Goal: Task Accomplishment & Management: Complete application form

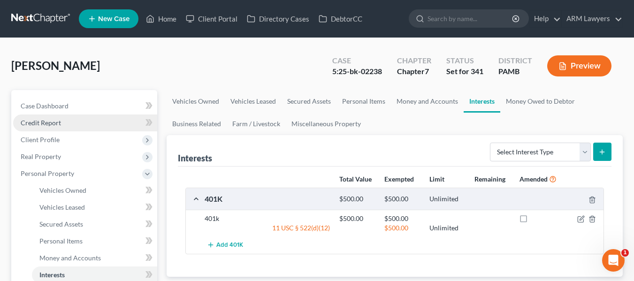
click at [51, 124] on span "Credit Report" at bounding box center [41, 123] width 40 height 8
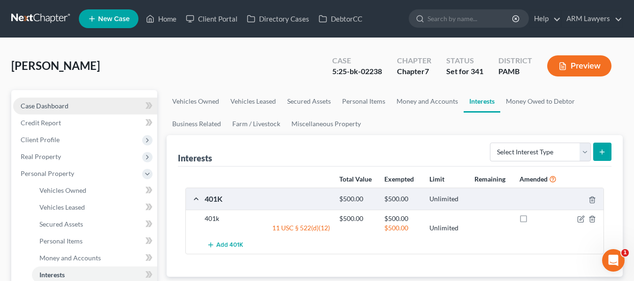
click at [50, 109] on span "Case Dashboard" at bounding box center [45, 106] width 48 height 8
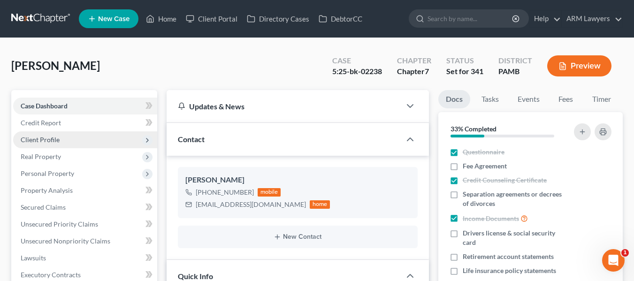
click at [58, 142] on span "Client Profile" at bounding box center [40, 140] width 39 height 8
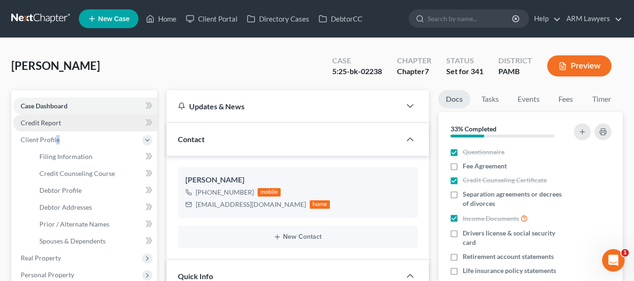
click at [58, 125] on span "Credit Report" at bounding box center [41, 123] width 40 height 8
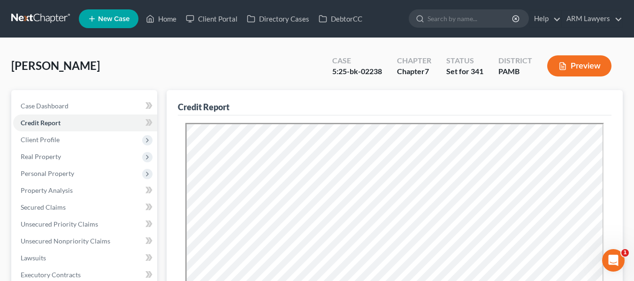
click at [106, 54] on div "Pugh, Melissa Upgraded Case 5:25-bk-02238 Chapter Chapter 7 Status Set for 341 …" at bounding box center [317, 69] width 612 height 41
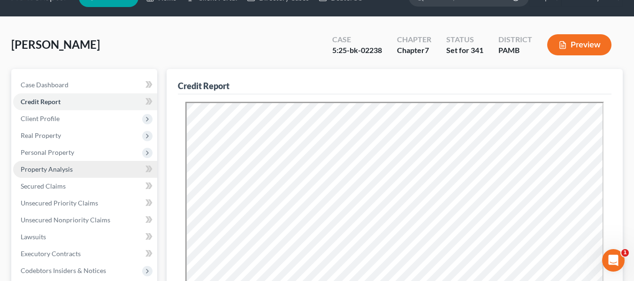
scroll to position [28, 0]
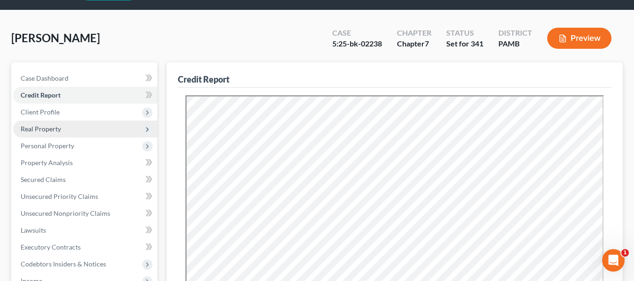
click at [51, 133] on span "Real Property" at bounding box center [85, 129] width 144 height 17
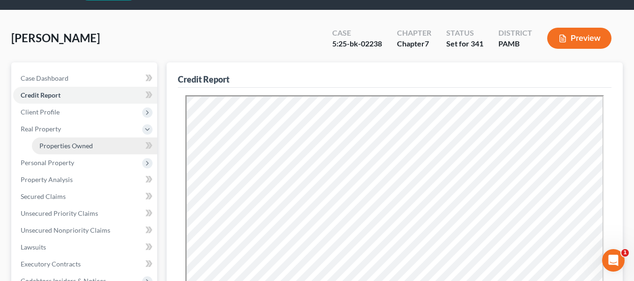
click at [55, 142] on span "Properties Owned" at bounding box center [66, 146] width 54 height 8
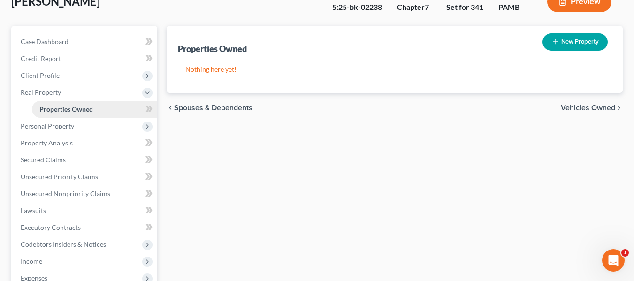
scroll to position [65, 0]
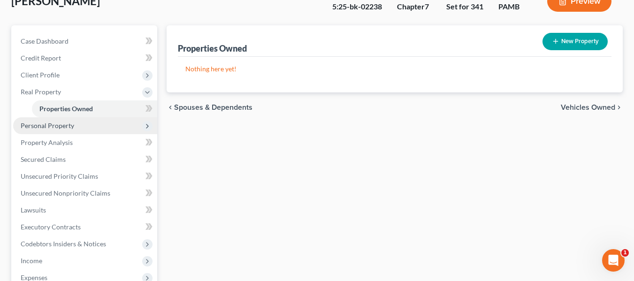
click at [55, 128] on span "Personal Property" at bounding box center [48, 126] width 54 height 8
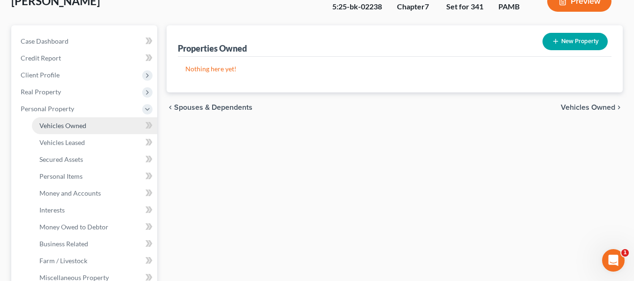
click at [57, 121] on link "Vehicles Owned" at bounding box center [94, 125] width 125 height 17
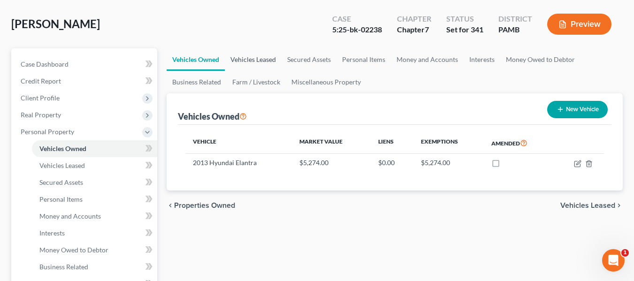
click at [258, 58] on link "Vehicles Leased" at bounding box center [253, 59] width 57 height 23
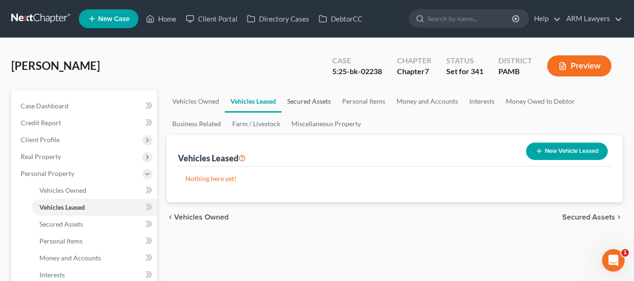
click at [312, 98] on link "Secured Assets" at bounding box center [309, 101] width 55 height 23
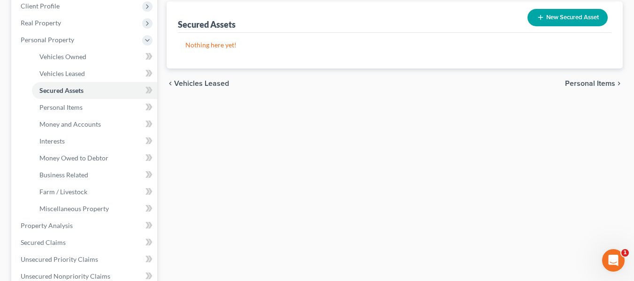
scroll to position [138, 0]
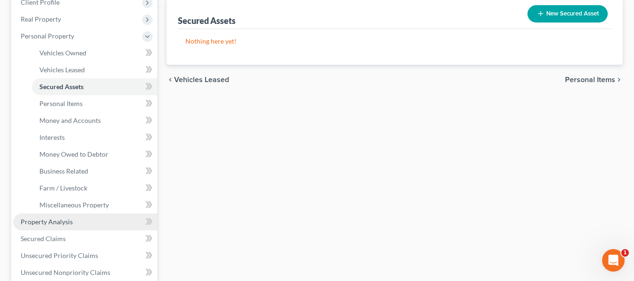
click at [54, 220] on span "Property Analysis" at bounding box center [47, 222] width 52 height 8
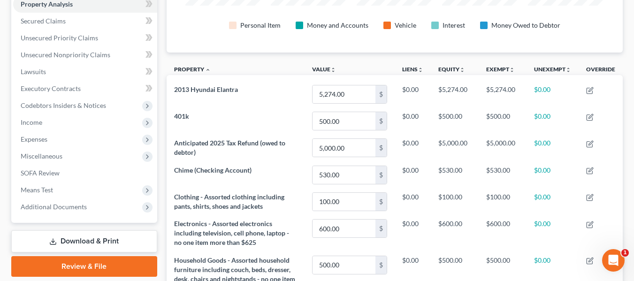
scroll to position [179, 0]
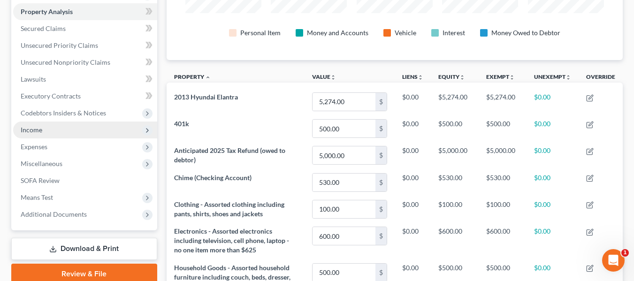
click at [45, 130] on span "Income" at bounding box center [85, 130] width 144 height 17
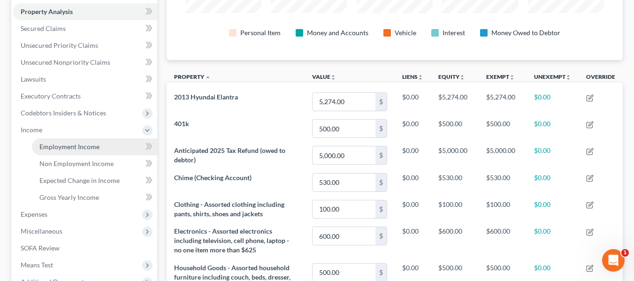
click at [55, 144] on span "Employment Income" at bounding box center [69, 147] width 60 height 8
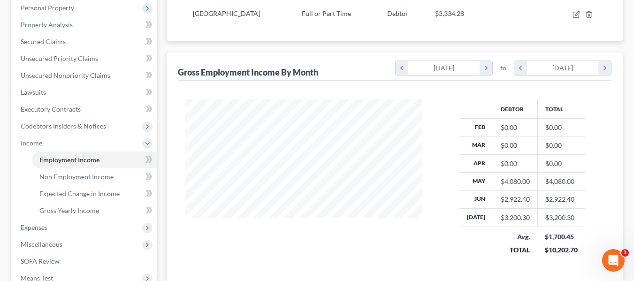
scroll to position [167, 0]
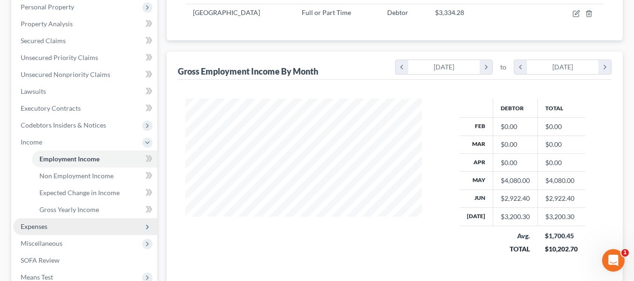
click at [38, 223] on span "Expenses" at bounding box center [34, 227] width 27 height 8
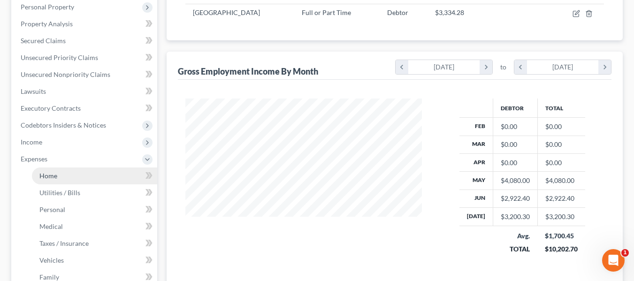
click at [52, 172] on span "Home" at bounding box center [48, 176] width 18 height 8
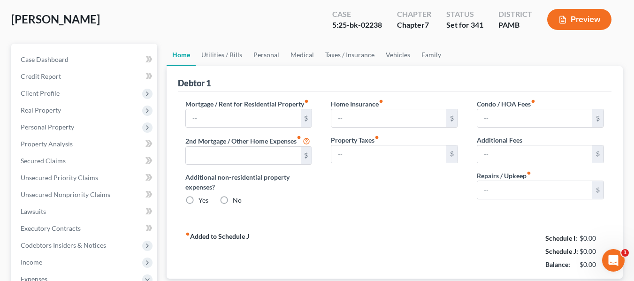
scroll to position [5, 0]
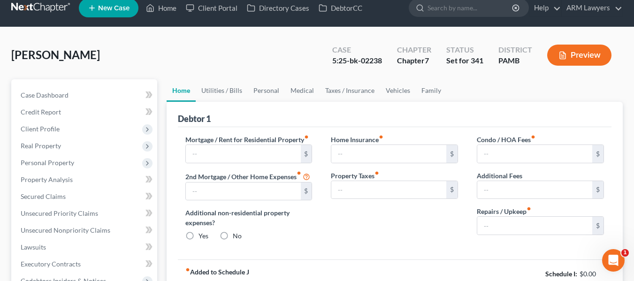
type input "925.00"
type input "0.00"
radio input "true"
type input "15.00"
type input "0.00"
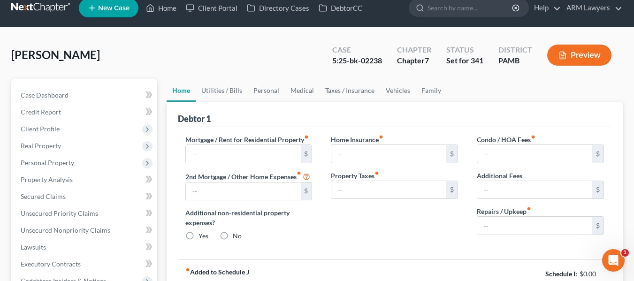
type input "0.00"
type input "50.00"
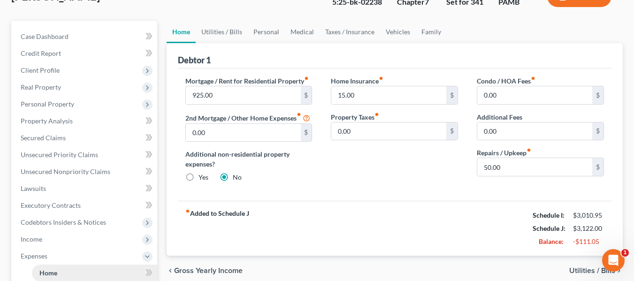
scroll to position [86, 0]
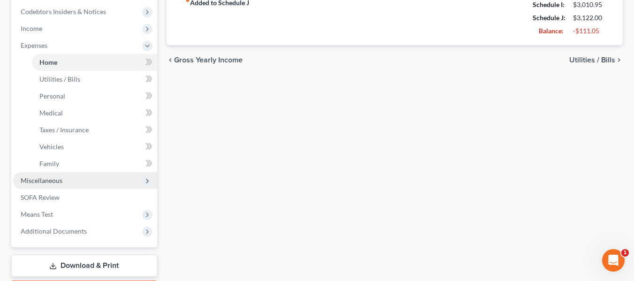
click at [51, 179] on span "Miscellaneous" at bounding box center [42, 181] width 42 height 8
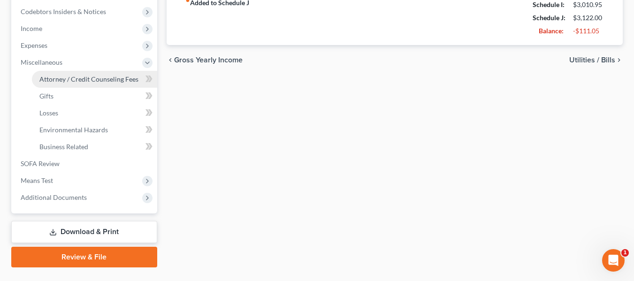
click at [66, 80] on span "Attorney / Credit Counseling Fees" at bounding box center [88, 79] width 99 height 8
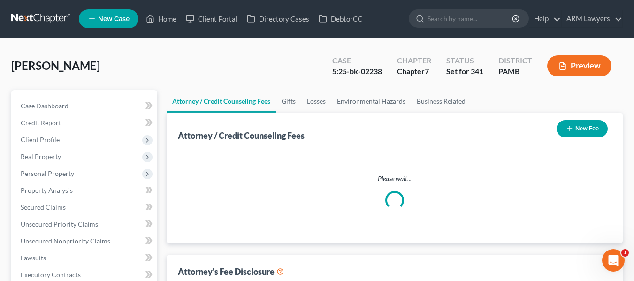
select select "0"
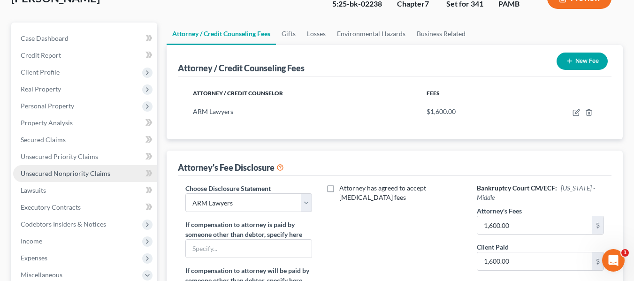
click at [36, 173] on span "Unsecured Nonpriority Claims" at bounding box center [66, 173] width 90 height 8
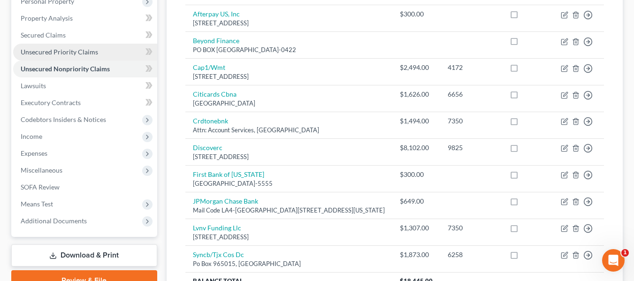
click at [59, 54] on span "Unsecured Priority Claims" at bounding box center [59, 52] width 77 height 8
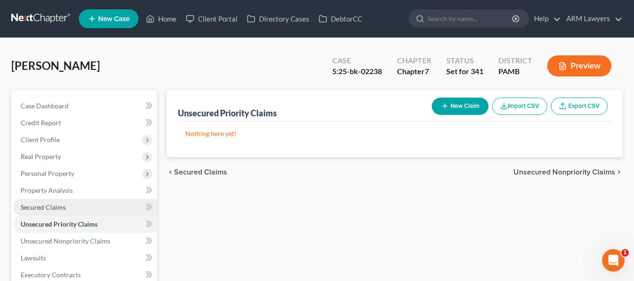
click at [51, 208] on span "Secured Claims" at bounding box center [43, 207] width 45 height 8
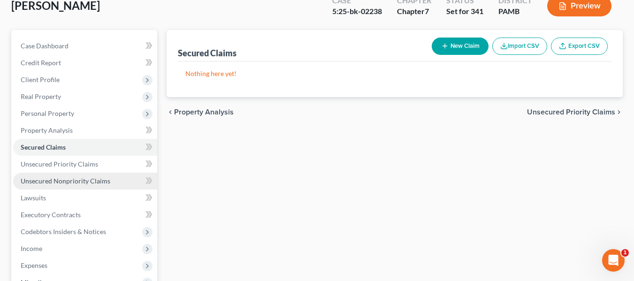
click at [50, 184] on span "Unsecured Nonpriority Claims" at bounding box center [66, 181] width 90 height 8
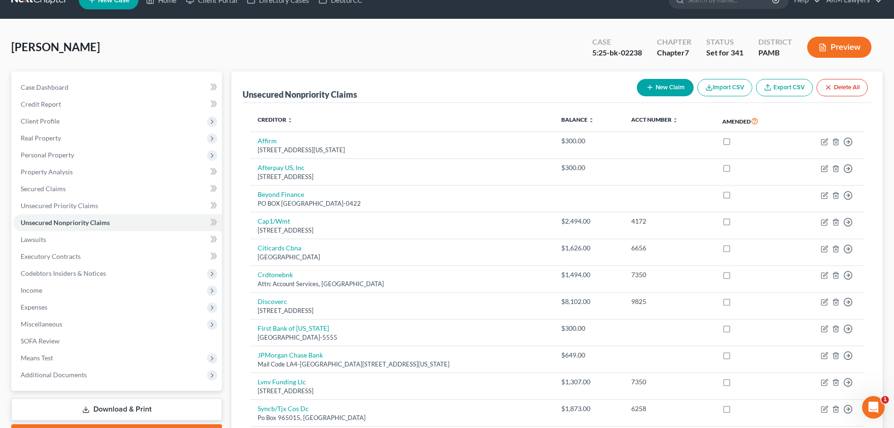
scroll to position [47, 0]
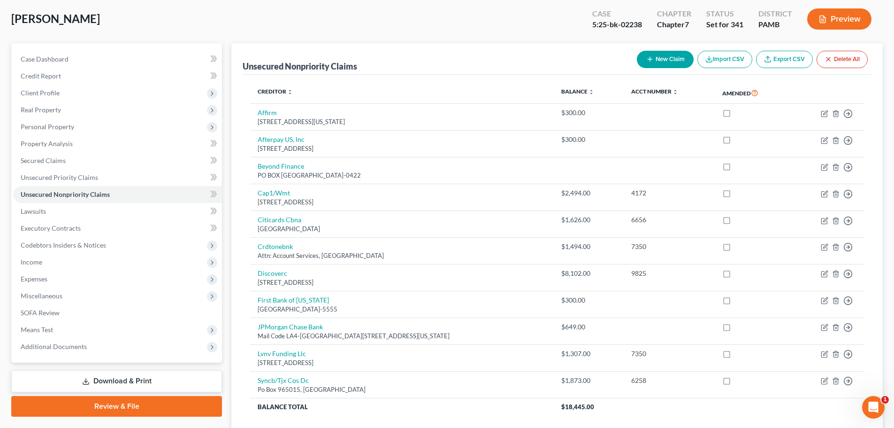
click at [35, 21] on span "[PERSON_NAME]" at bounding box center [55, 19] width 89 height 14
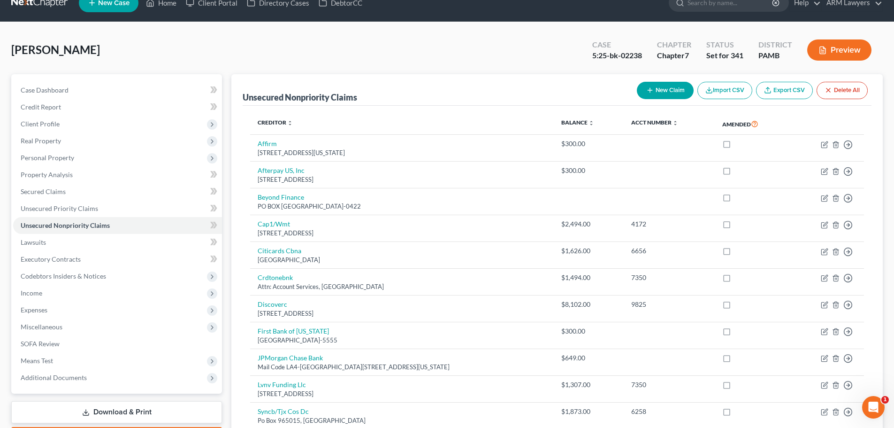
scroll to position [0, 0]
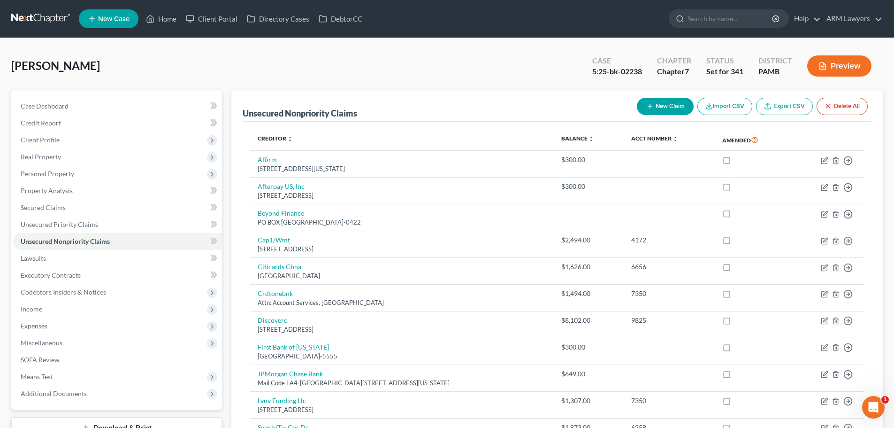
click at [48, 16] on link at bounding box center [41, 18] width 60 height 17
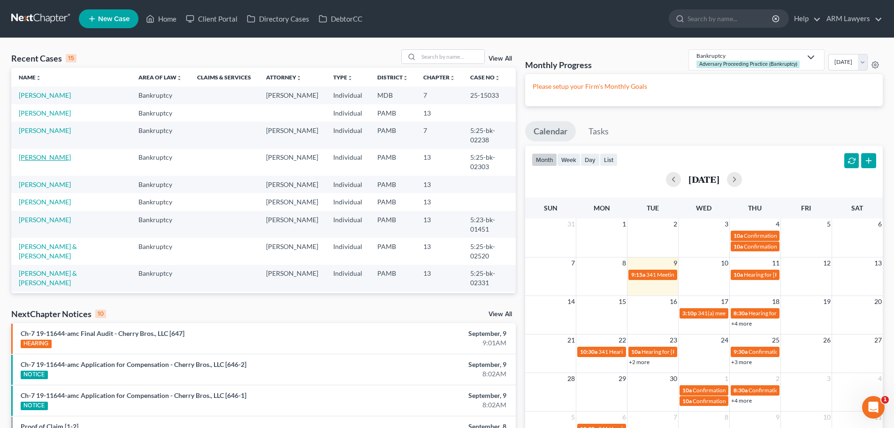
click at [60, 153] on link "[PERSON_NAME]" at bounding box center [45, 157] width 52 height 8
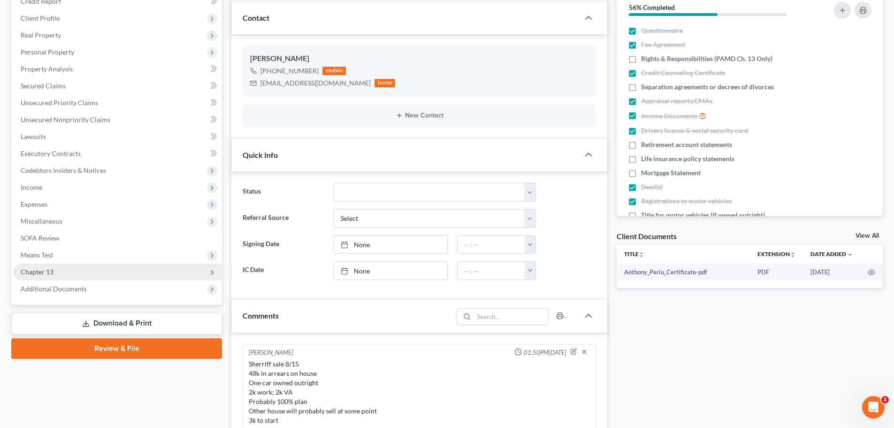
scroll to position [141, 0]
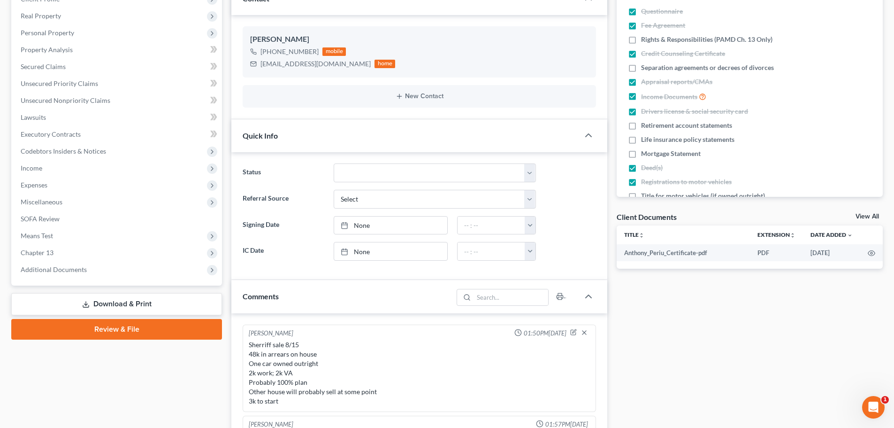
click at [719, 321] on div "Docs Tasks Events Fees Timer 56% Completed Nothing here yet! Questionnaire Fee …" at bounding box center [750, 303] width 276 height 709
click at [119, 301] on link "Download & Print" at bounding box center [116, 304] width 211 height 22
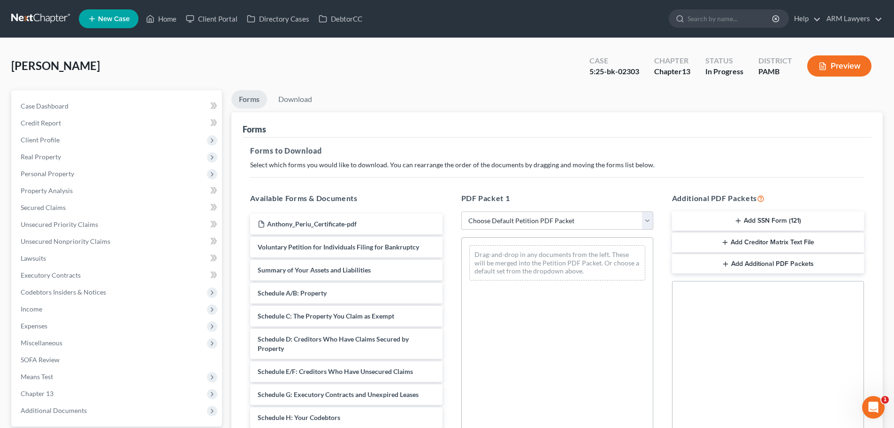
click at [514, 223] on select "Choose Default Petition PDF Packet Complete Bankruptcy Petition (all forms and …" at bounding box center [557, 220] width 192 height 19
click at [461, 211] on select "Choose Default Petition PDF Packet Complete Bankruptcy Petition (all forms and …" at bounding box center [557, 220] width 192 height 19
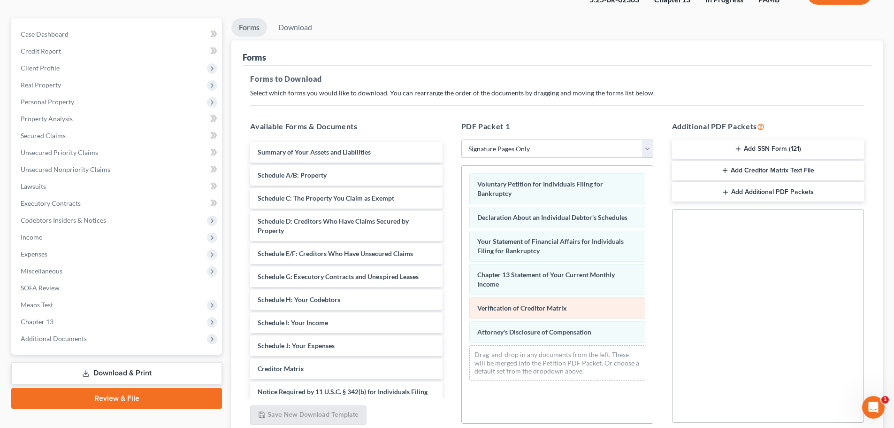
scroll to position [94, 0]
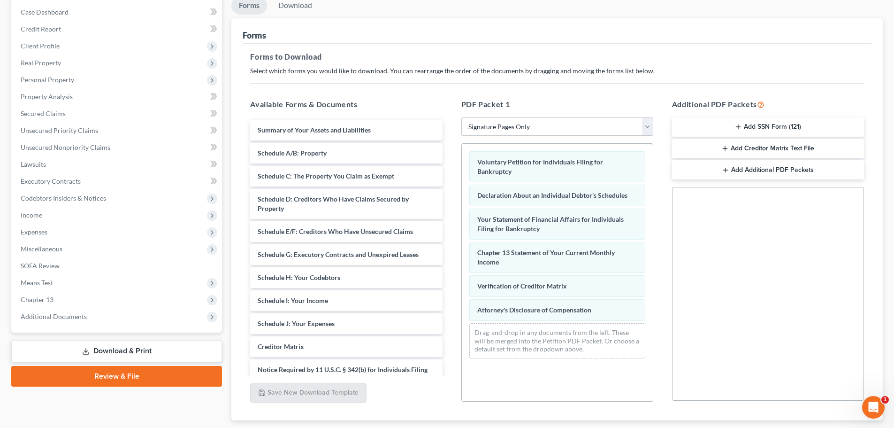
click at [738, 126] on icon "button" at bounding box center [739, 127] width 8 height 8
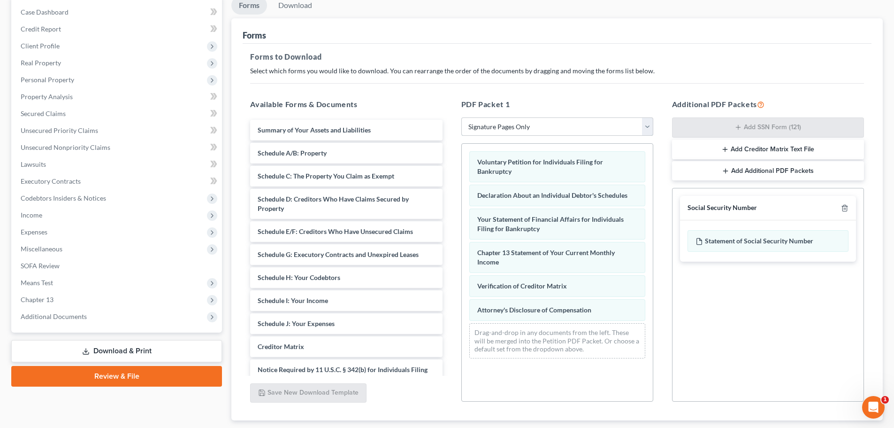
click at [531, 127] on select "Choose Default Petition PDF Packet Complete Bankruptcy Petition (all forms and …" at bounding box center [557, 126] width 192 height 19
select select "0"
click at [461, 117] on select "Choose Default Petition PDF Packet Complete Bankruptcy Petition (all forms and …" at bounding box center [557, 126] width 192 height 19
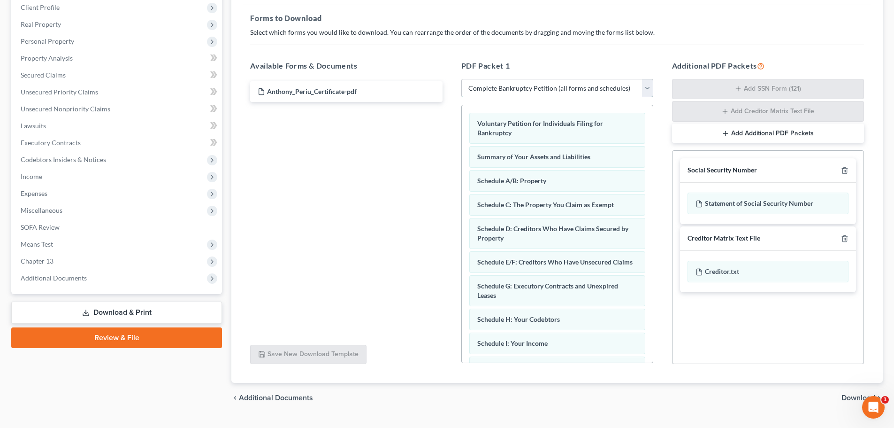
scroll to position [153, 0]
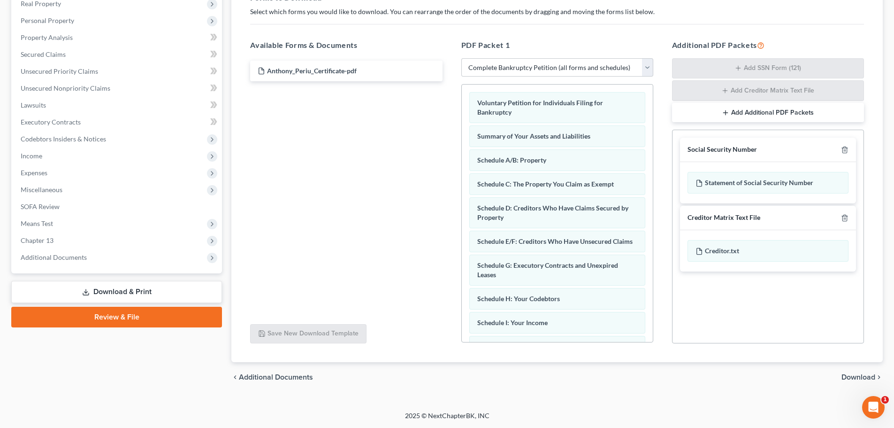
click at [863, 374] on span "Download" at bounding box center [859, 377] width 34 height 8
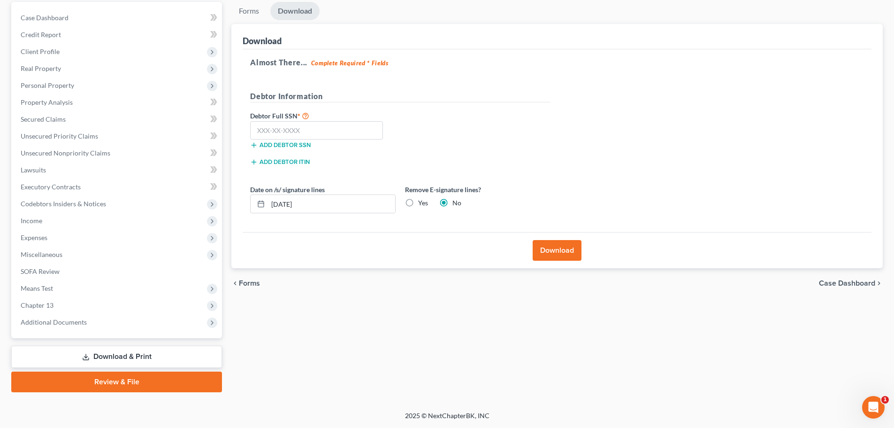
scroll to position [88, 0]
click at [418, 201] on label "Yes" at bounding box center [423, 202] width 10 height 9
click at [422, 201] on input "Yes" at bounding box center [425, 201] width 6 height 6
radio input "true"
radio input "false"
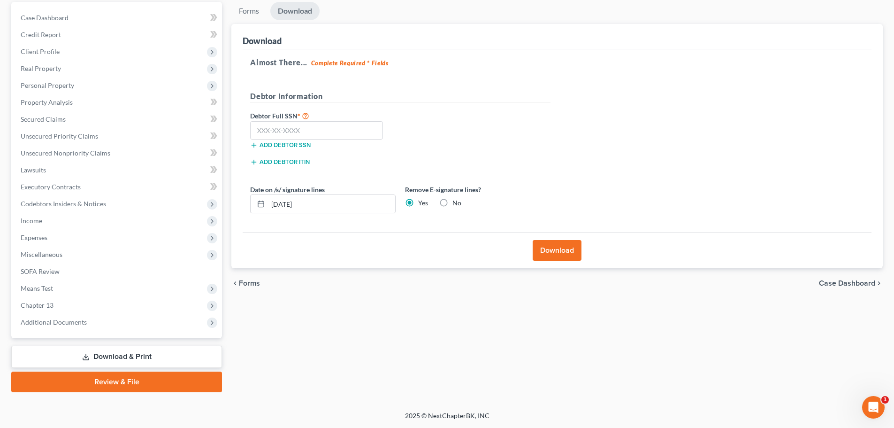
click at [541, 248] on button "Download" at bounding box center [557, 250] width 49 height 21
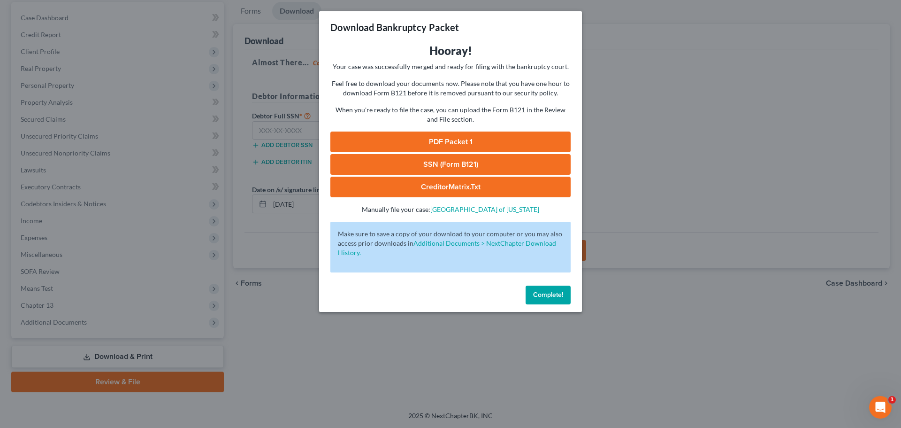
click at [480, 136] on link "PDF Packet 1" at bounding box center [450, 141] width 240 height 21
click at [466, 158] on link "SSN (Form B121)" at bounding box center [450, 164] width 240 height 21
click at [451, 188] on link "CreditorMatrix.txt" at bounding box center [450, 187] width 240 height 21
click at [532, 351] on div "Download Bankruptcy Packet Hooray! Your case was successfully merged and ready …" at bounding box center [450, 214] width 901 height 428
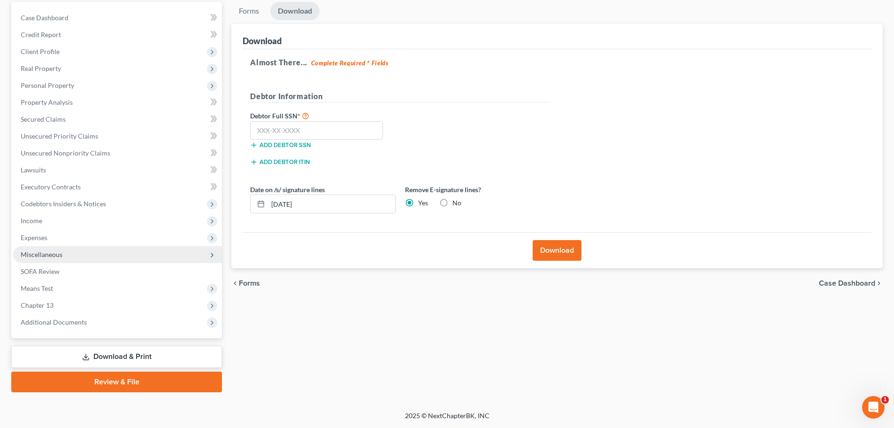
click at [61, 259] on span "Miscellaneous" at bounding box center [117, 254] width 209 height 17
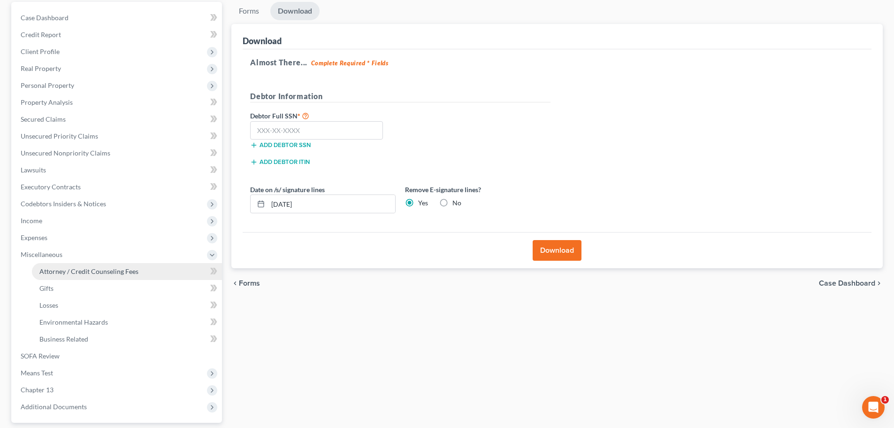
click at [79, 278] on link "Attorney / Credit Counseling Fees" at bounding box center [127, 271] width 190 height 17
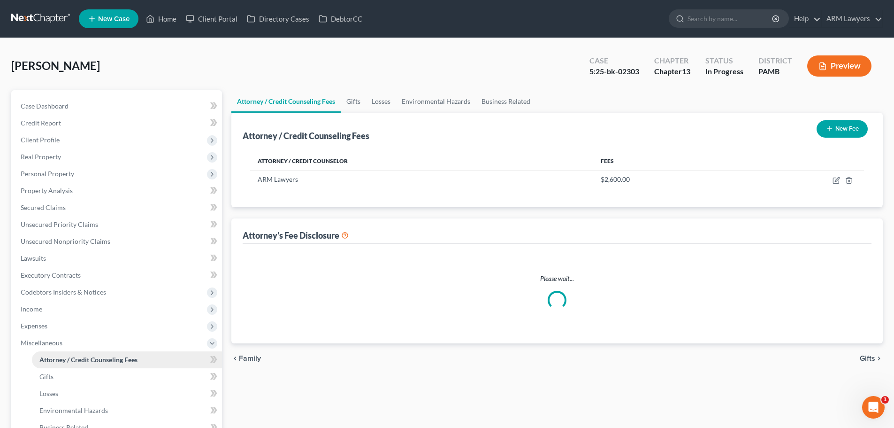
select select "0"
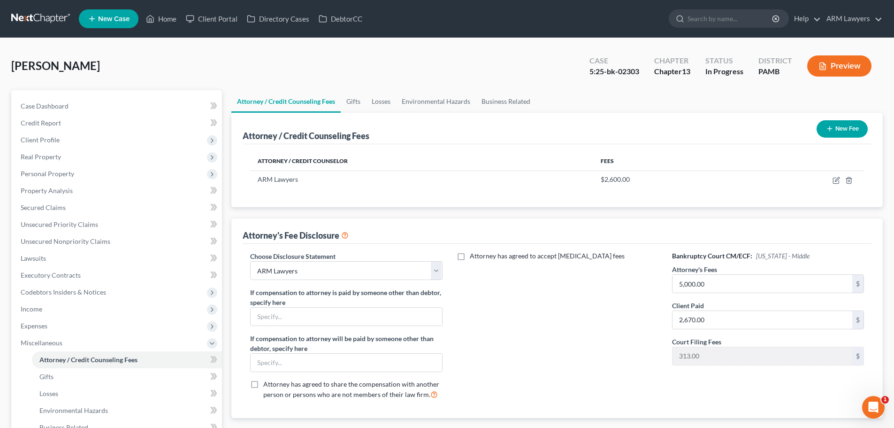
click at [43, 13] on link at bounding box center [41, 18] width 60 height 17
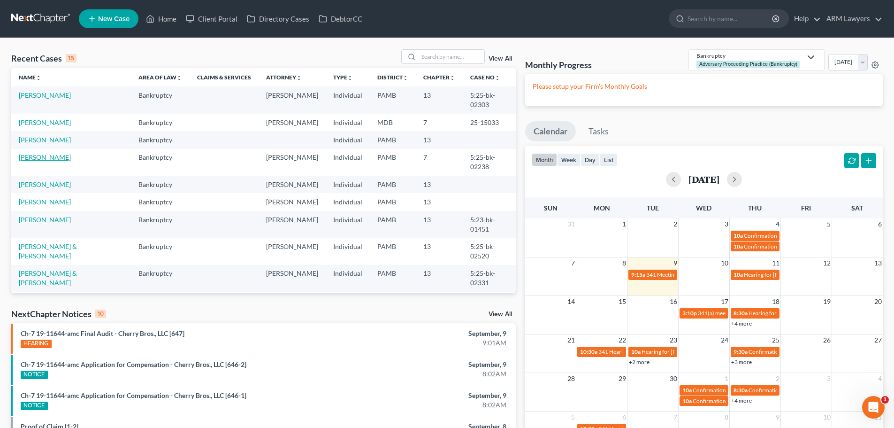
click at [48, 153] on link "[PERSON_NAME]" at bounding box center [45, 157] width 52 height 8
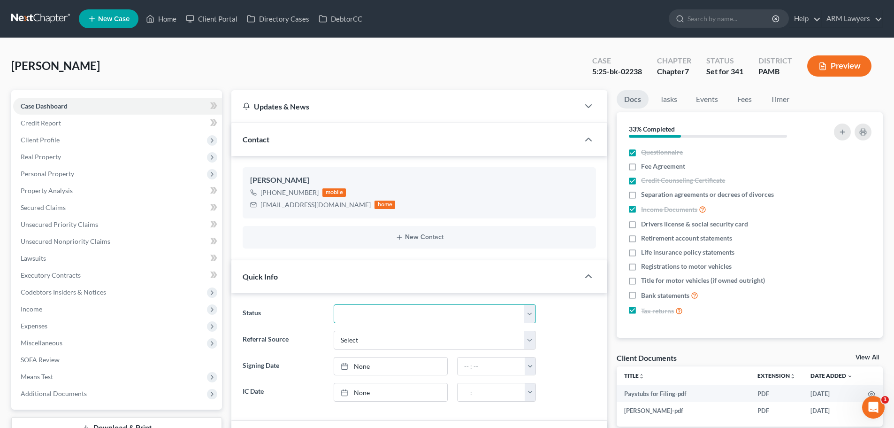
click at [362, 310] on select "Answer Due Awaiting Confirmation Awaiting Discharge Confirmed Could Not Contact…" at bounding box center [435, 313] width 202 height 19
select select "2"
click at [334, 304] on select "Answer Due Awaiting Confirmation Awaiting Discharge Confirmed Could Not Contact…" at bounding box center [435, 313] width 202 height 19
click at [668, 103] on link "Tasks" at bounding box center [668, 99] width 32 height 18
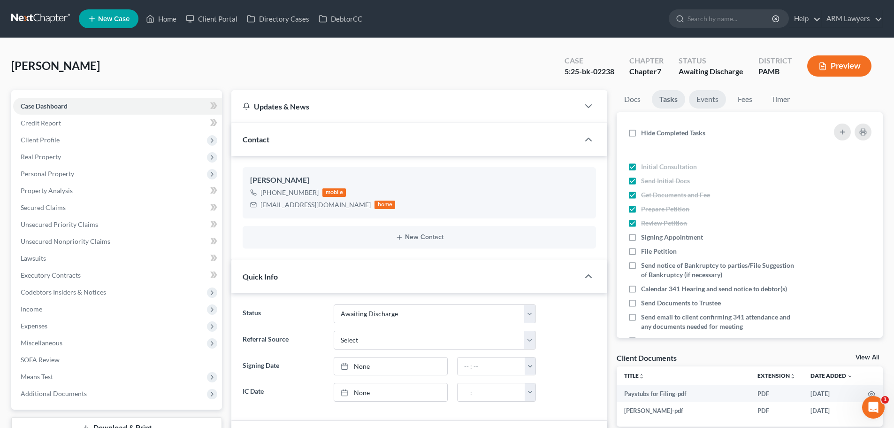
click at [702, 96] on link "Events" at bounding box center [707, 99] width 37 height 18
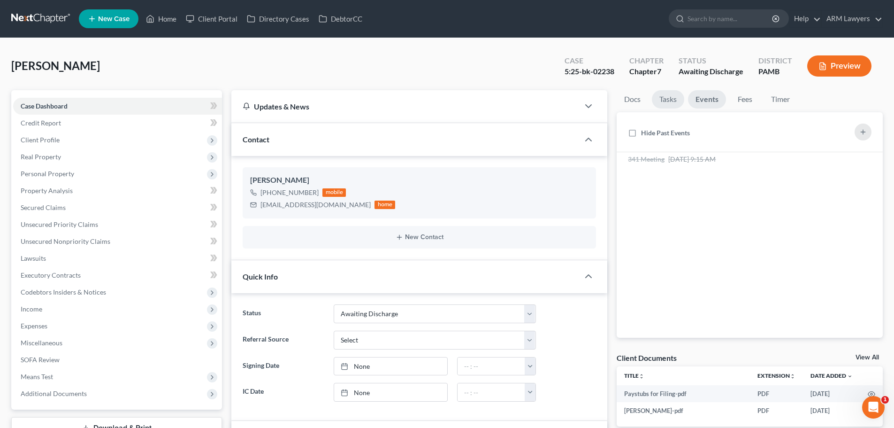
click at [672, 97] on link "Tasks" at bounding box center [668, 99] width 32 height 18
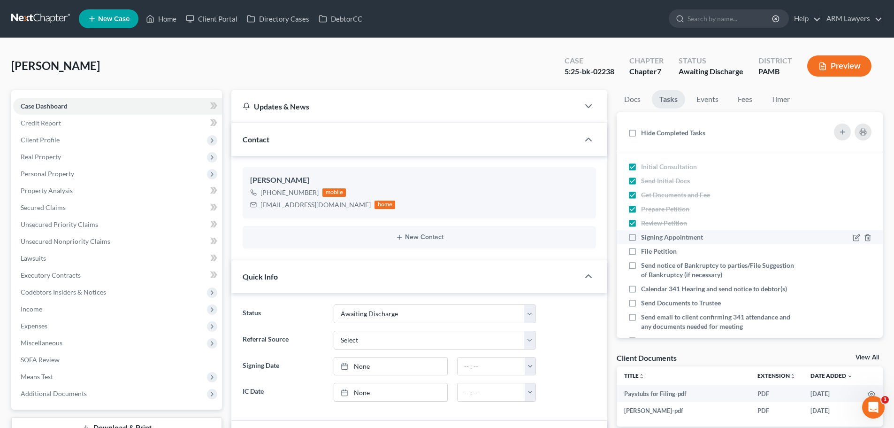
click at [641, 237] on label "Signing Appointment" at bounding box center [675, 236] width 69 height 9
click at [645, 237] on input "Signing Appointment" at bounding box center [648, 235] width 6 height 6
checkbox input "true"
click at [641, 251] on label "File Petition" at bounding box center [662, 250] width 43 height 9
click at [645, 251] on input "File Petition" at bounding box center [648, 249] width 6 height 6
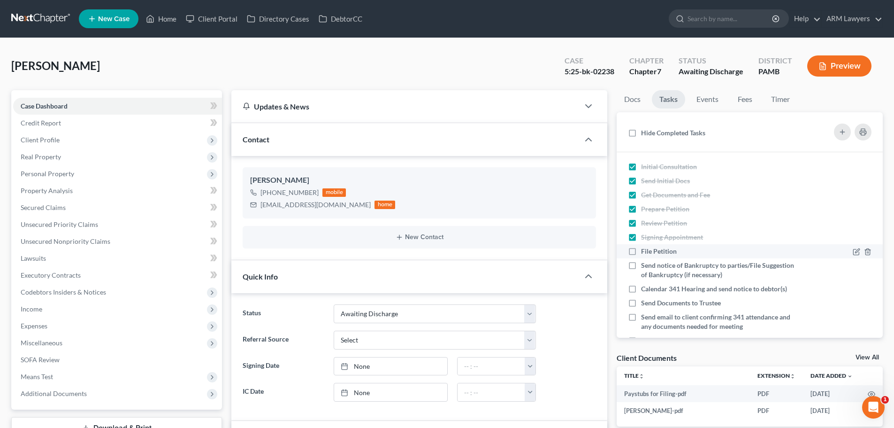
checkbox input "true"
click at [641, 287] on label "Calendar 341 Hearing and send notice to debtor(s)" at bounding box center [718, 288] width 154 height 9
click at [645, 287] on input "Calendar 341 Hearing and send notice to debtor(s)" at bounding box center [648, 287] width 6 height 6
checkbox input "true"
click at [641, 299] on label "Send Documents to Trustee" at bounding box center [684, 302] width 87 height 9
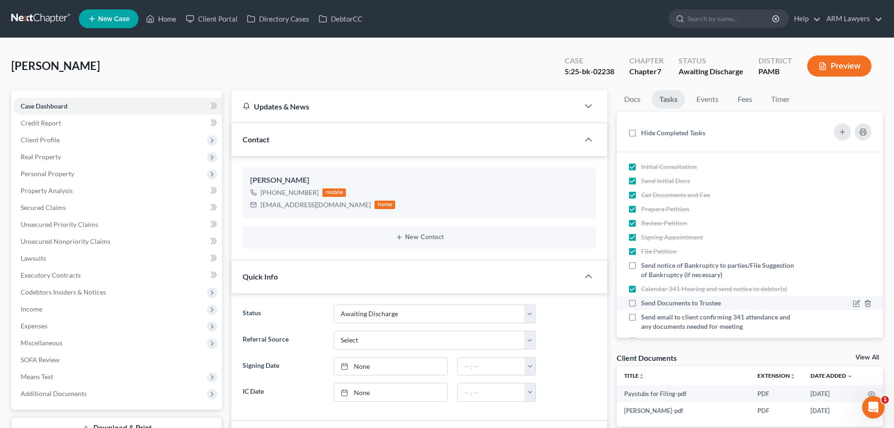
click at [641, 303] on label "Send Documents to Trustee" at bounding box center [684, 302] width 87 height 9
click at [645, 303] on input "Send Documents to Trustee" at bounding box center [648, 301] width 6 height 6
checkbox input "true"
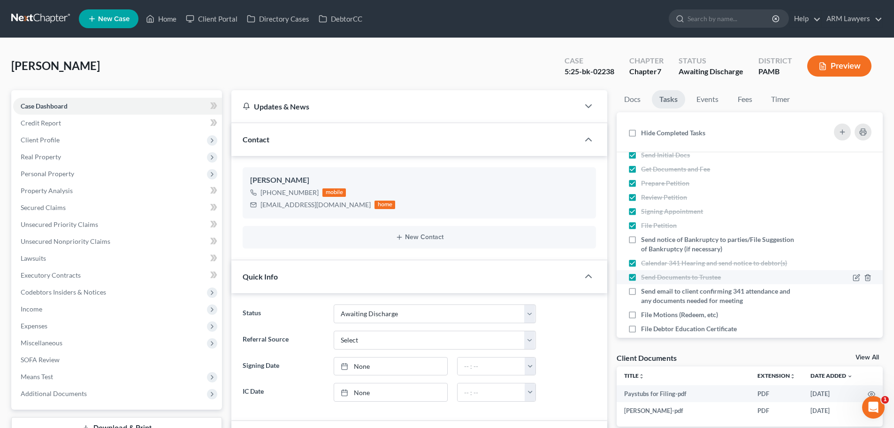
scroll to position [47, 0]
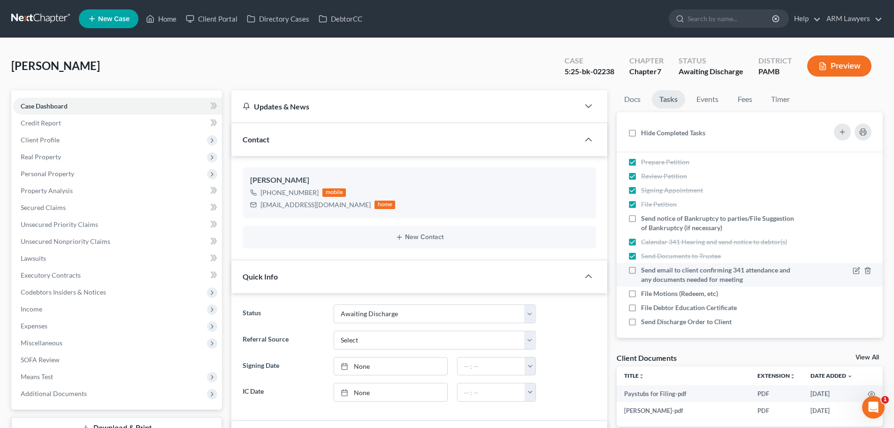
click at [641, 269] on label "Send email to client confirming 341 attendance and any documents needed for mee…" at bounding box center [719, 274] width 156 height 19
click at [645, 269] on input "Send email to client confirming 341 attendance and any documents needed for mee…" at bounding box center [648, 268] width 6 height 6
checkbox input "true"
click at [704, 95] on link "Events" at bounding box center [707, 99] width 37 height 18
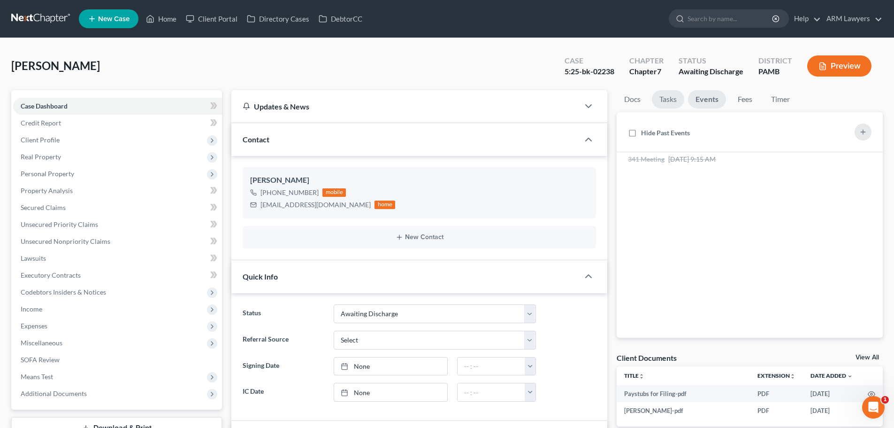
click at [664, 100] on link "Tasks" at bounding box center [668, 99] width 32 height 18
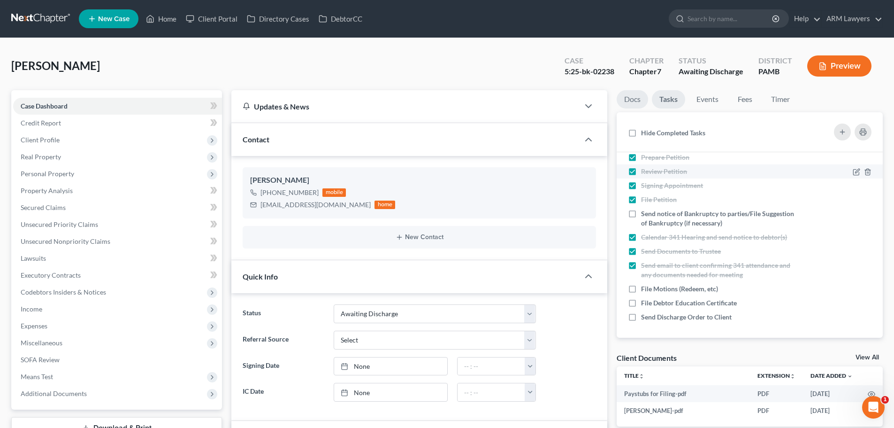
scroll to position [53, 0]
click at [630, 97] on link "Docs" at bounding box center [632, 99] width 31 height 18
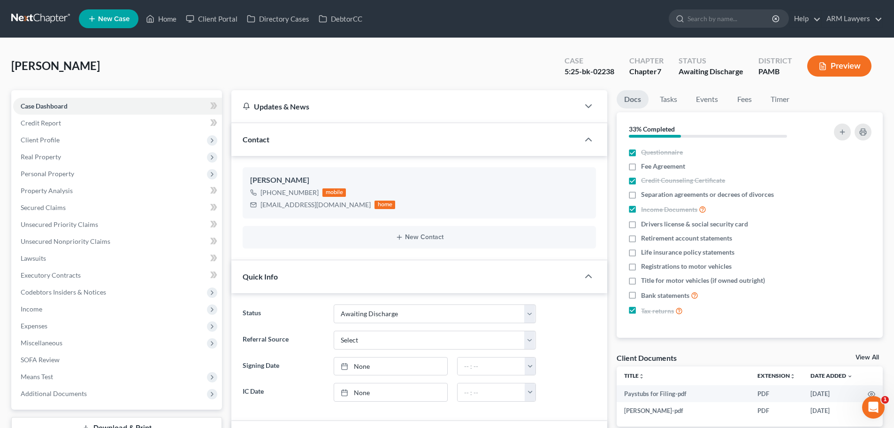
click at [24, 22] on link at bounding box center [41, 18] width 60 height 17
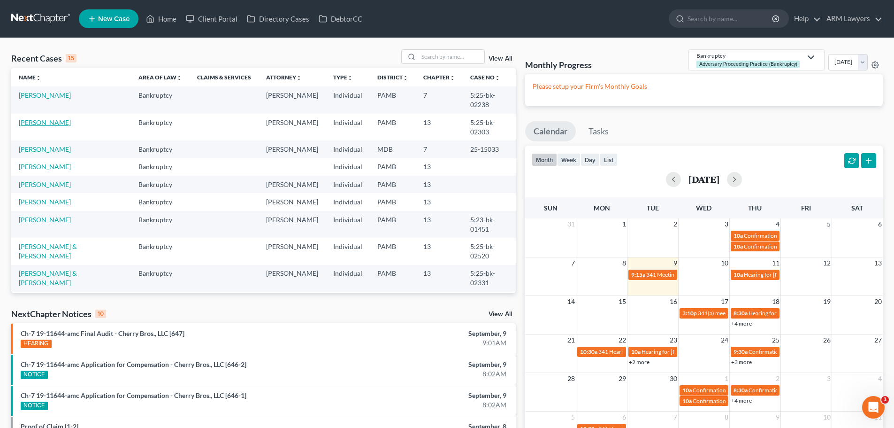
click at [47, 118] on link "[PERSON_NAME]" at bounding box center [45, 122] width 52 height 8
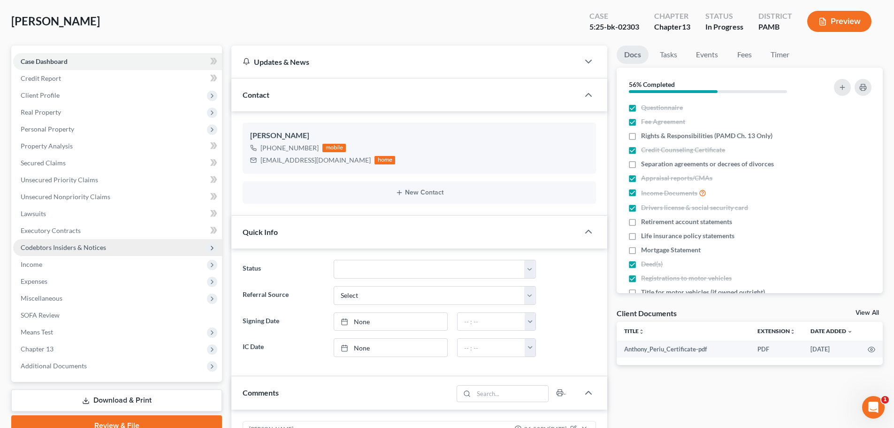
scroll to position [47, 0]
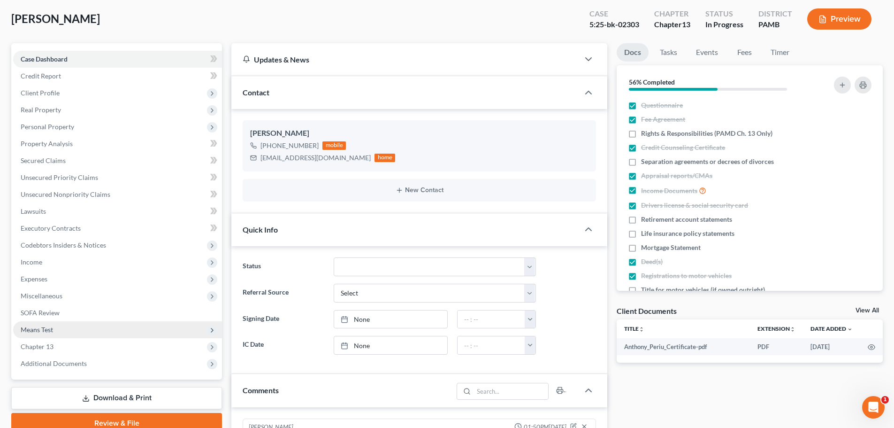
click at [41, 333] on span "Means Test" at bounding box center [37, 329] width 32 height 8
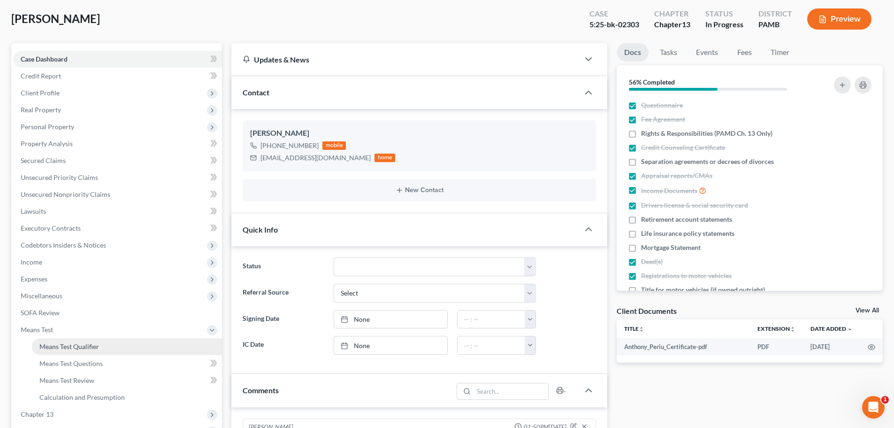
click at [100, 346] on link "Means Test Qualifier" at bounding box center [127, 346] width 190 height 17
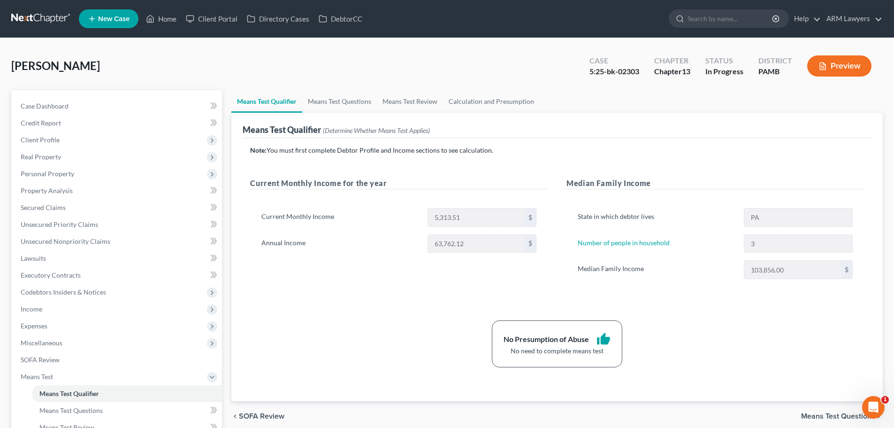
click at [32, 18] on link at bounding box center [41, 18] width 60 height 17
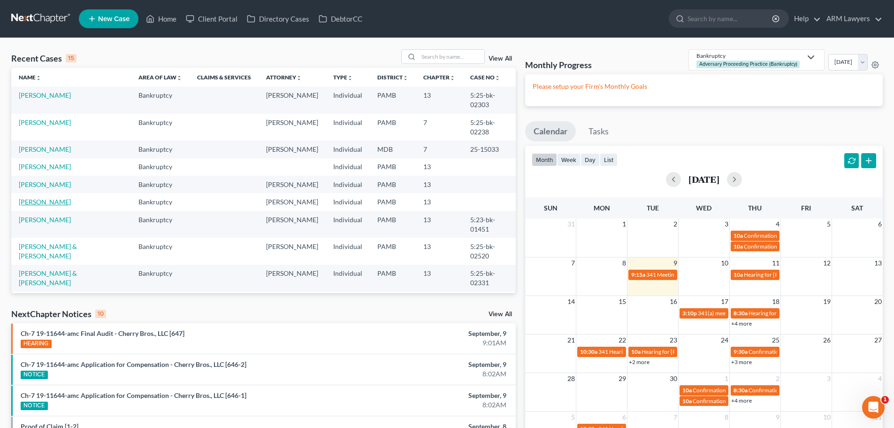
click at [42, 198] on link "[PERSON_NAME]" at bounding box center [45, 202] width 52 height 8
select select "1"
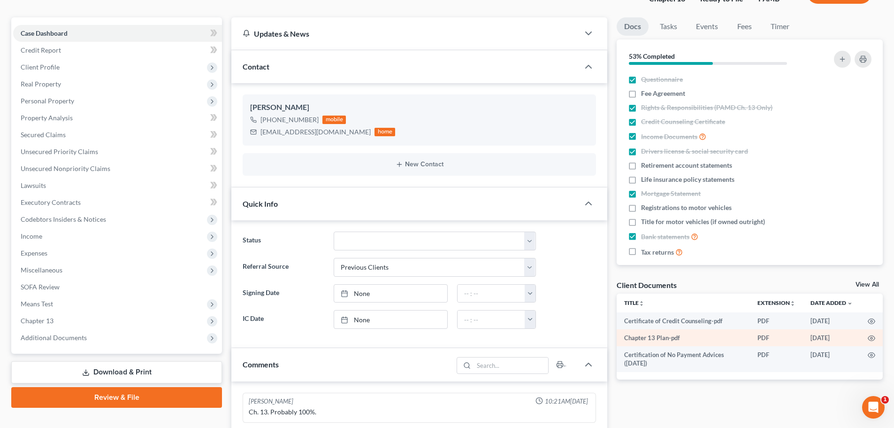
scroll to position [94, 0]
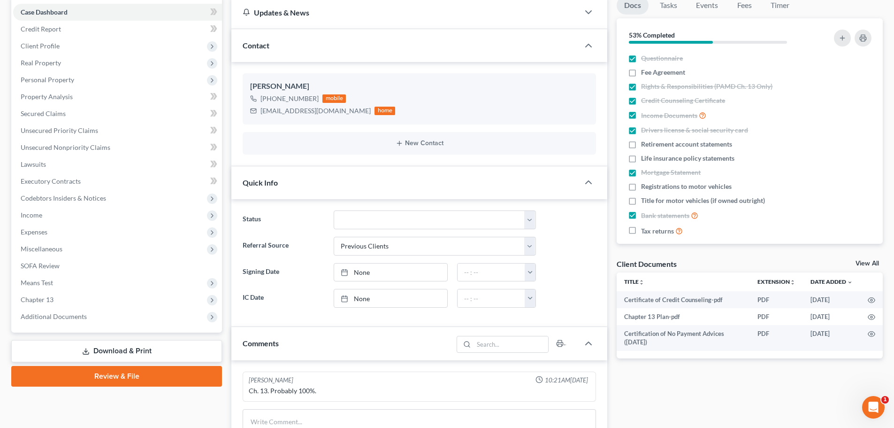
click at [134, 376] on link "Review & File" at bounding box center [116, 376] width 211 height 21
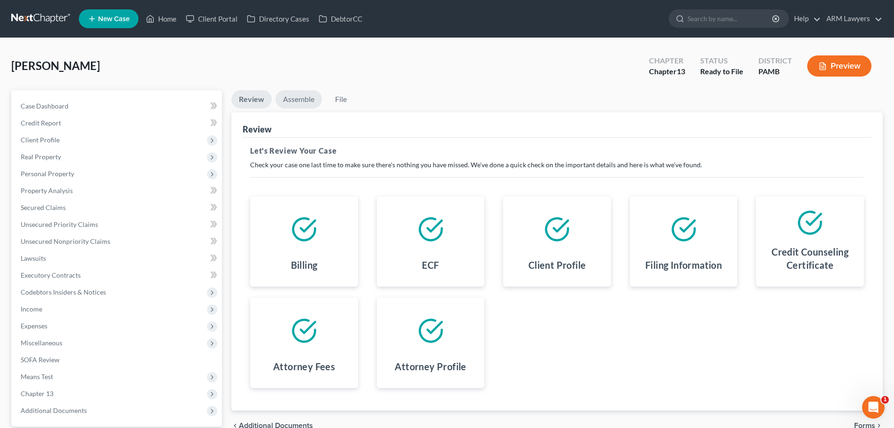
click at [287, 96] on link "Assemble" at bounding box center [299, 99] width 46 height 18
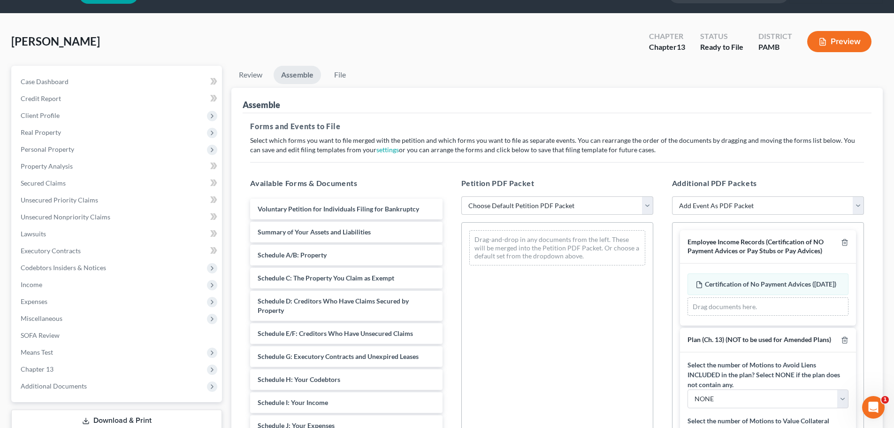
scroll to position [47, 0]
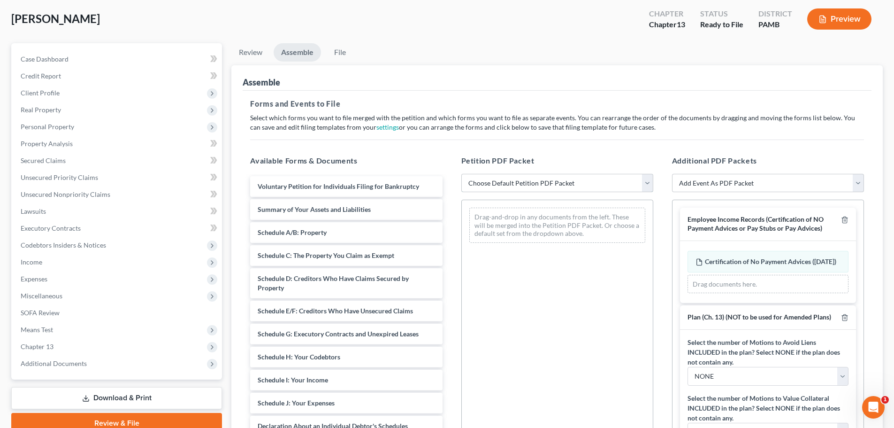
click at [575, 185] on select "Choose Default Petition PDF Packet Emergency Filing (Voluntary Petition and Cre…" at bounding box center [557, 183] width 192 height 19
select select "1"
click at [461, 174] on select "Choose Default Petition PDF Packet Emergency Filing (Voluntary Petition and Cre…" at bounding box center [557, 183] width 192 height 19
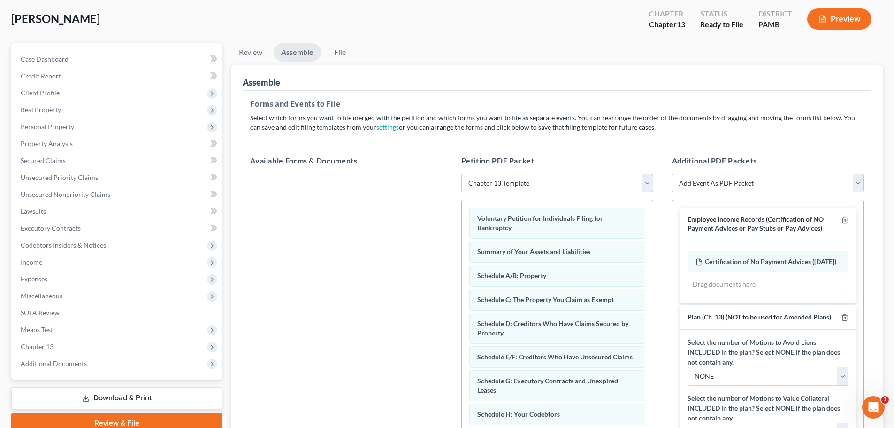
click at [557, 86] on div "Assemble" at bounding box center [557, 77] width 629 height 25
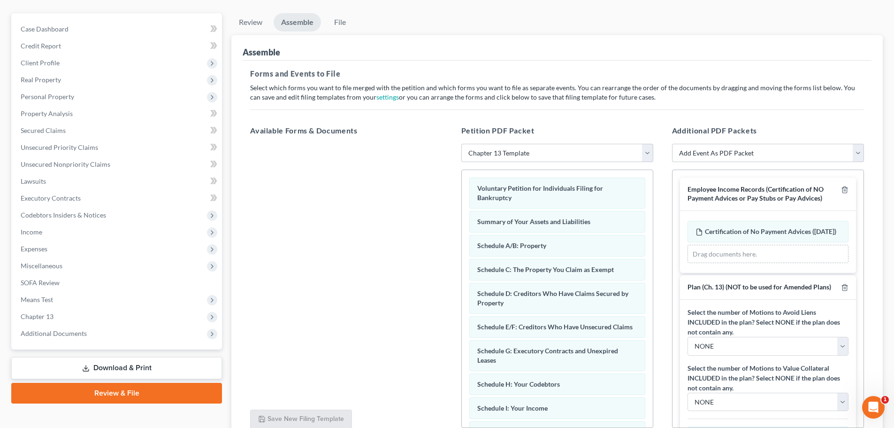
scroll to position [94, 0]
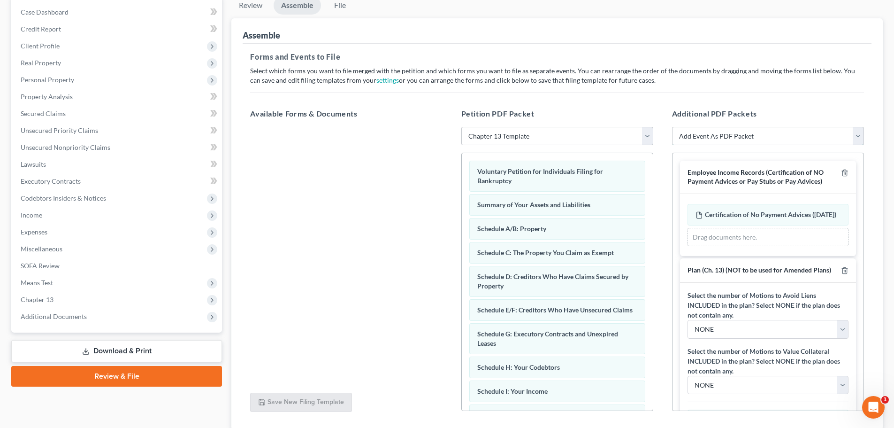
click at [722, 138] on select "Add Event As PDF Packet Certificate of Credit Counseling Certification of Execu…" at bounding box center [768, 136] width 192 height 19
click at [690, 135] on select "Add Event As PDF Packet Certificate of Credit Counseling Certification of Execu…" at bounding box center [768, 136] width 192 height 19
click at [754, 102] on div "Additional PDF Packets Add Event As PDF Packet Certificate of Credit Counseling…" at bounding box center [768, 259] width 211 height 318
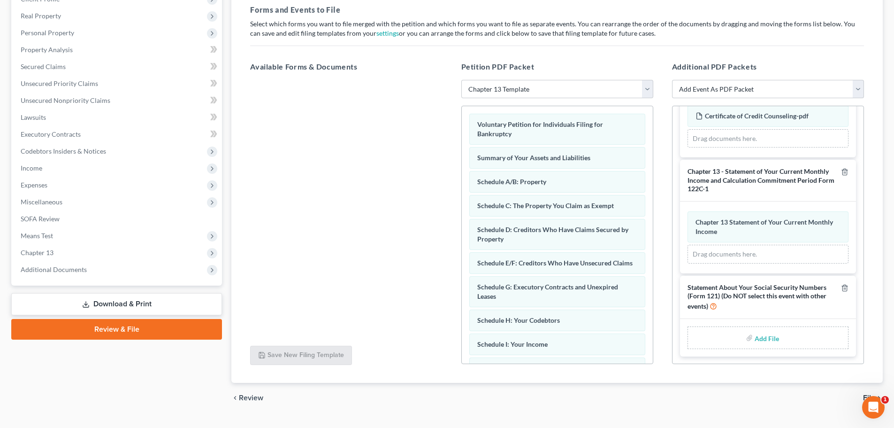
scroll to position [389, 0]
click at [738, 338] on div "Add File" at bounding box center [768, 337] width 161 height 23
click at [767, 338] on input "file" at bounding box center [766, 337] width 23 height 17
type input "C:\fakepath\Signed Statement of SSN.pdf"
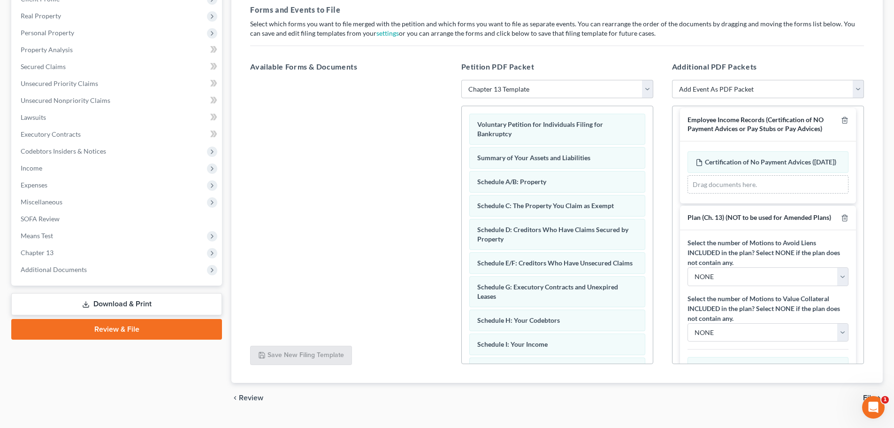
scroll to position [0, 0]
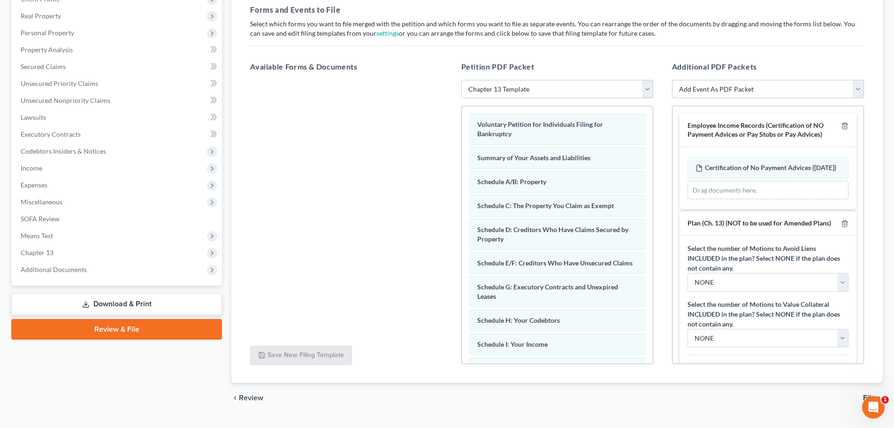
click at [712, 91] on select "Add Event As PDF Packet Certificate of Credit Counseling Certification of Execu…" at bounding box center [768, 89] width 192 height 19
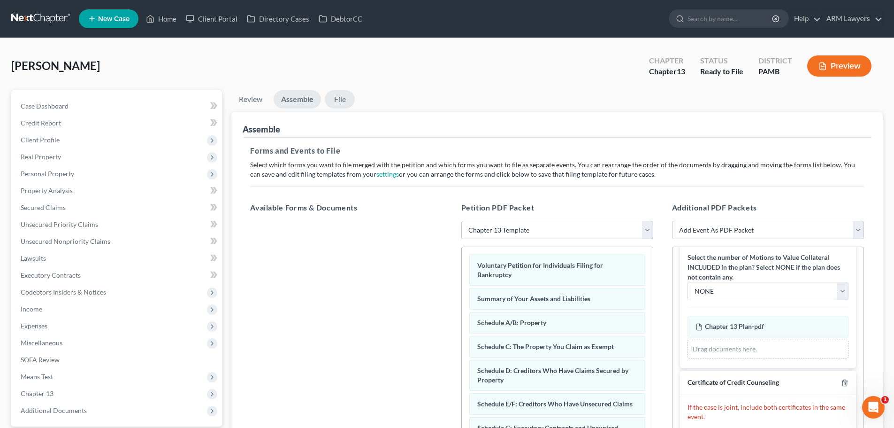
click at [343, 95] on link "File" at bounding box center [340, 99] width 30 height 18
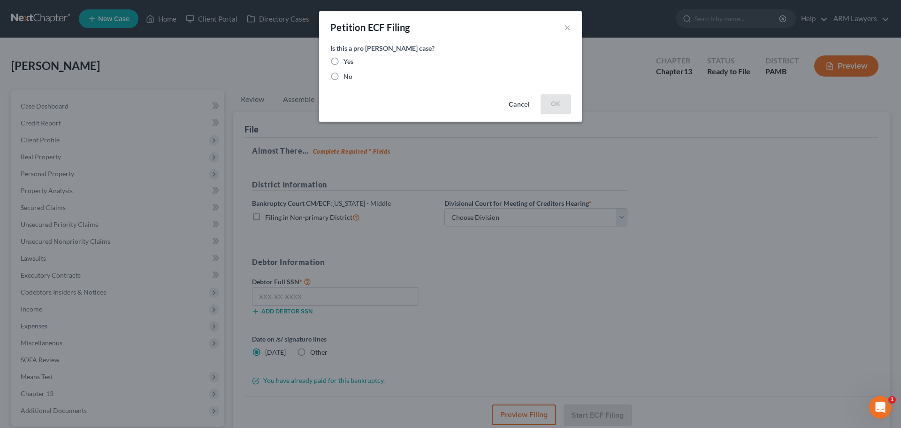
click at [344, 77] on label "No" at bounding box center [348, 76] width 9 height 9
click at [347, 77] on input "No" at bounding box center [350, 75] width 6 height 6
radio input "true"
click at [553, 100] on button "OK" at bounding box center [556, 103] width 30 height 19
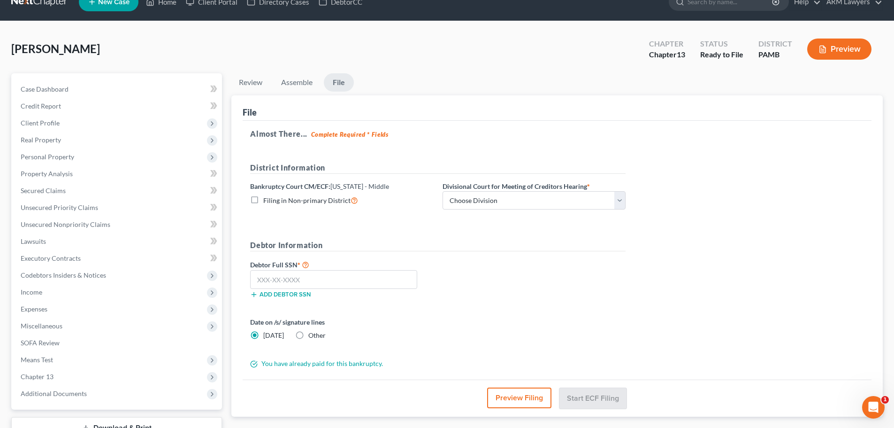
scroll to position [47, 0]
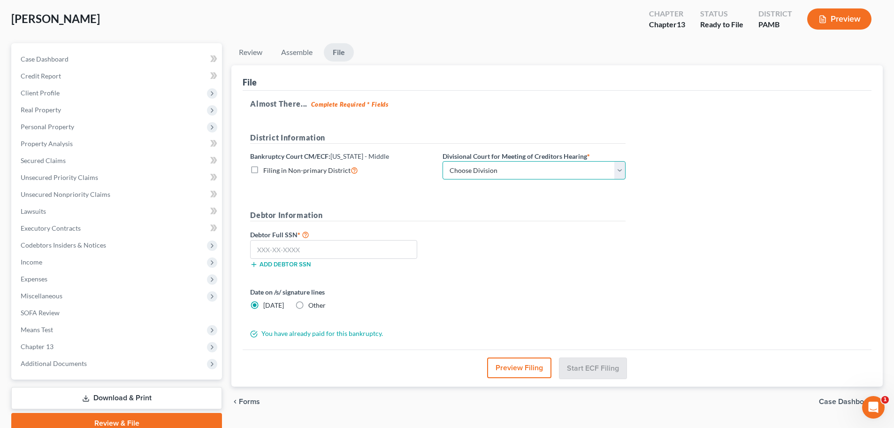
click at [455, 171] on select "Choose Division Harrisburg Wilkes-Barre Williamsport Williamsport/ Wilkes-Barre" at bounding box center [534, 170] width 183 height 19
click at [576, 170] on select "Choose Division Harrisburg Wilkes-Barre Williamsport Williamsport/ Wilkes-Barre" at bounding box center [534, 170] width 183 height 19
select select "1"
click at [443, 161] on select "Choose Division Harrisburg Wilkes-Barre Williamsport Williamsport/ Wilkes-Barre" at bounding box center [534, 170] width 183 height 19
click at [537, 170] on select "Choose Division Harrisburg Wilkes-Barre Williamsport Williamsport/ Wilkes-Barre" at bounding box center [534, 170] width 183 height 19
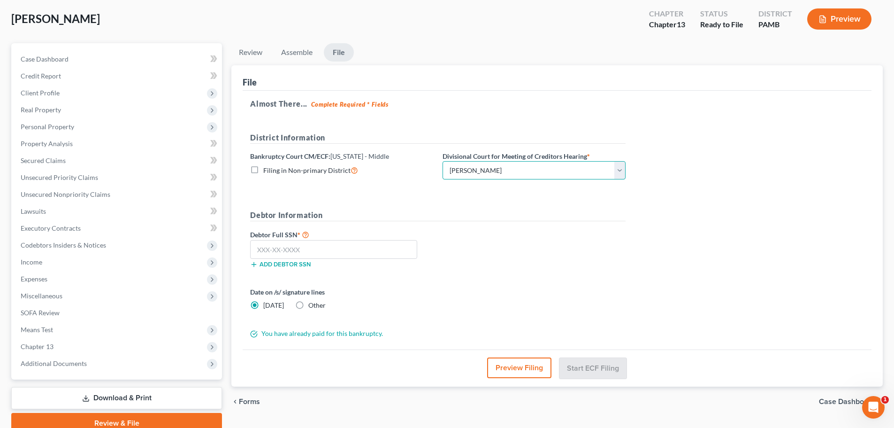
click at [537, 172] on select "Choose Division Harrisburg Wilkes-Barre Williamsport Williamsport/ Wilkes-Barre" at bounding box center [534, 170] width 183 height 19
click at [349, 246] on input "text" at bounding box center [333, 249] width 167 height 19
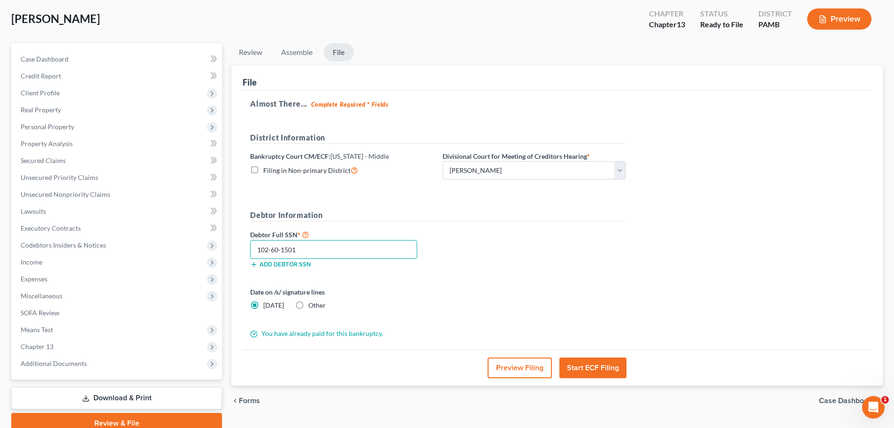
type input "102-60-1501"
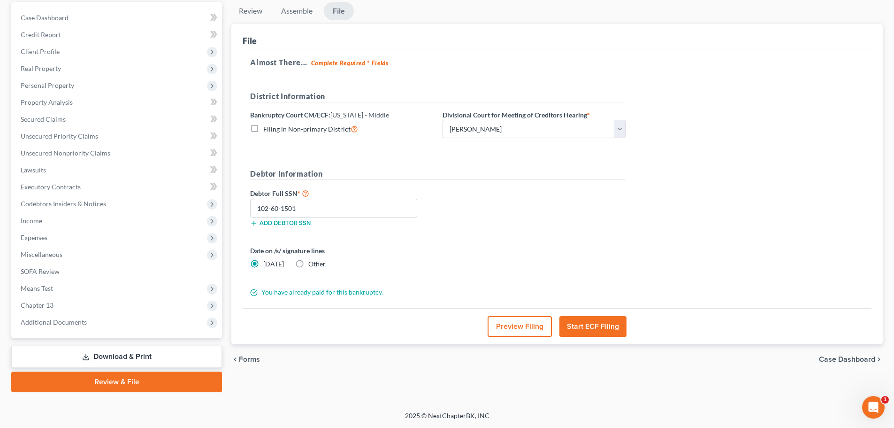
click at [308, 263] on label "Other" at bounding box center [316, 263] width 17 height 9
click at [312, 263] on input "Other" at bounding box center [315, 262] width 6 height 6
radio input "true"
radio input "false"
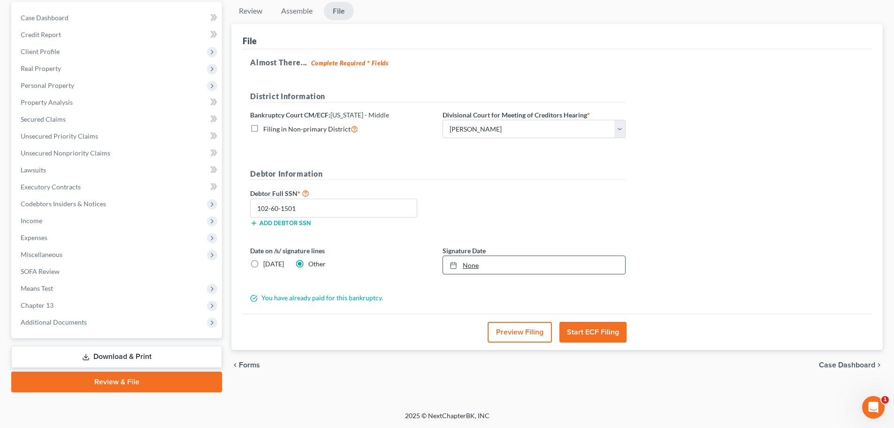
click at [507, 264] on link "None" at bounding box center [534, 265] width 182 height 18
type input "9/9/2025"
click at [718, 262] on div "Almost There... Complete Required * Fields District Information Bankruptcy Cour…" at bounding box center [557, 181] width 629 height 264
click at [601, 335] on button "Start ECF Filing" at bounding box center [593, 332] width 67 height 21
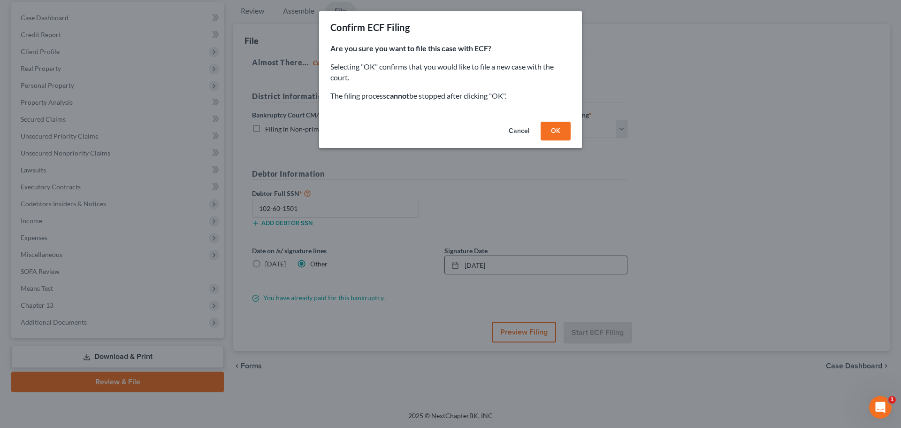
click at [562, 125] on button "OK" at bounding box center [556, 131] width 30 height 19
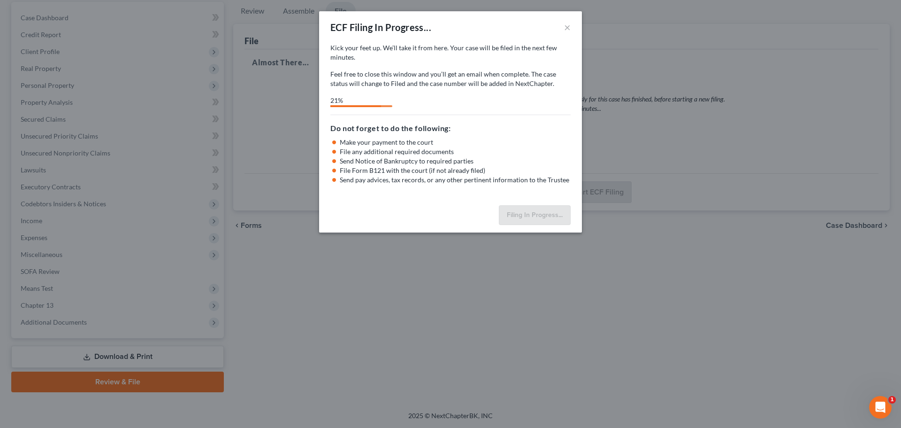
select select "1"
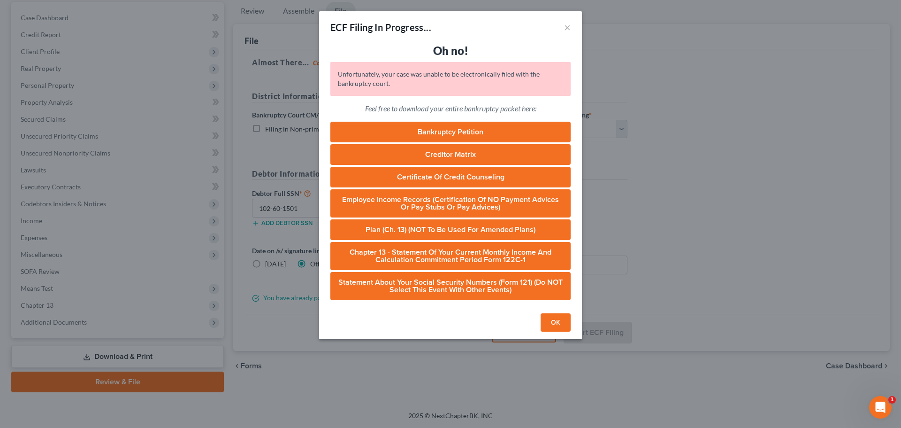
click at [559, 319] on button "OK" at bounding box center [556, 322] width 30 height 19
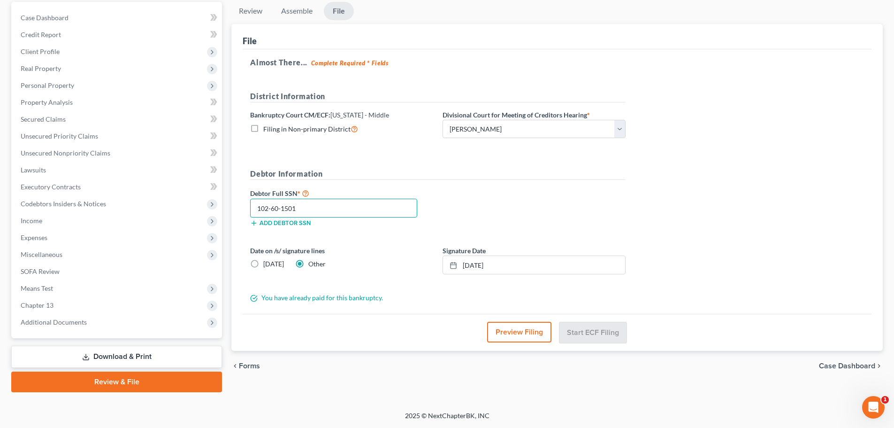
click at [338, 208] on input "102-60-1501" at bounding box center [333, 208] width 167 height 19
click at [525, 328] on button "Preview Filing" at bounding box center [519, 332] width 64 height 21
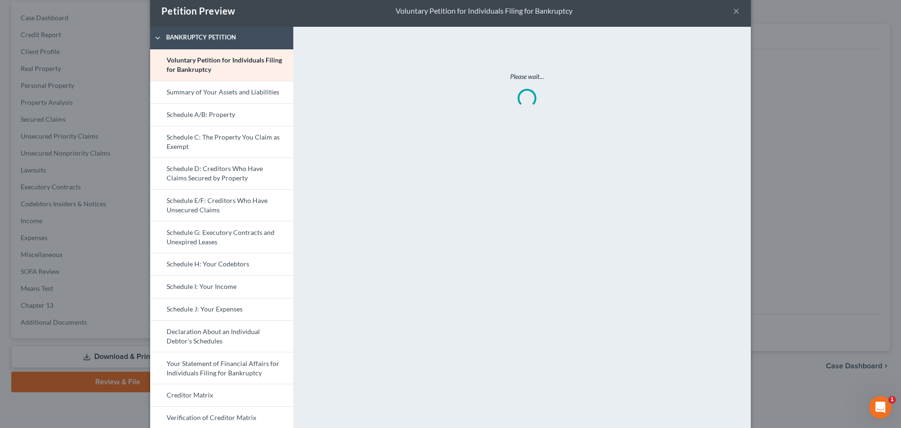
scroll to position [0, 0]
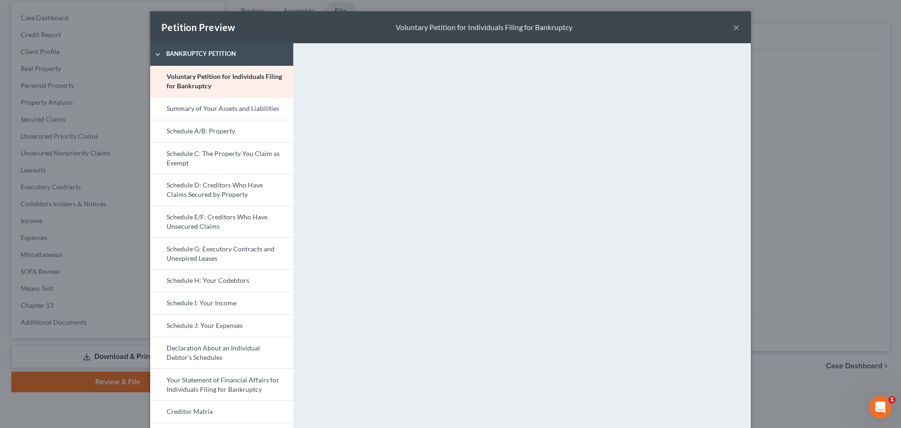
click at [735, 26] on button "×" at bounding box center [736, 27] width 7 height 11
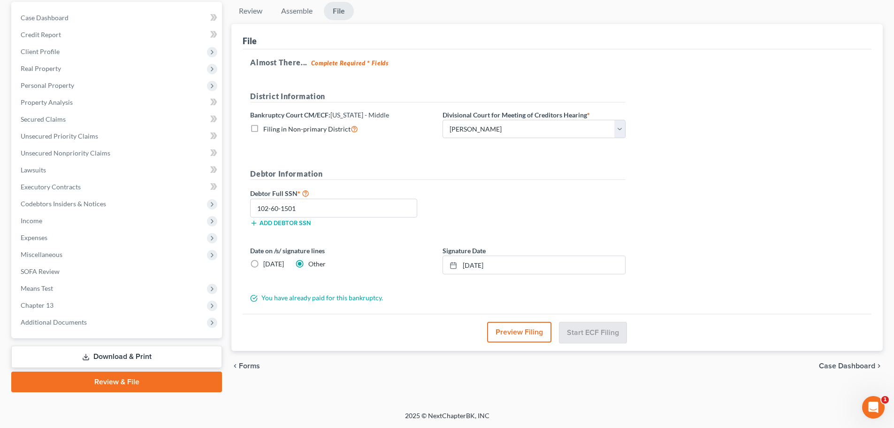
click at [503, 329] on button "Preview Filing" at bounding box center [519, 332] width 64 height 21
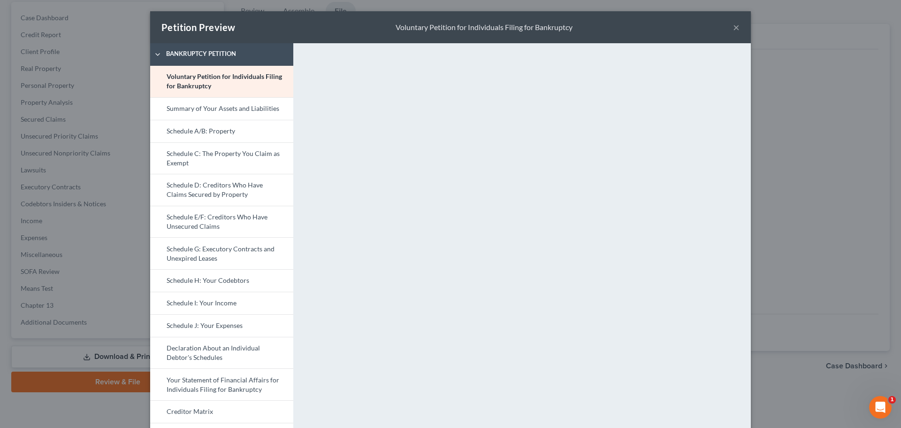
click at [727, 28] on div "Petition Preview Voluntary Petition for Individuals Filing for Bankruptcy ×" at bounding box center [450, 27] width 601 height 32
click at [729, 27] on div "Petition Preview Voluntary Petition for Individuals Filing for Bankruptcy ×" at bounding box center [450, 27] width 601 height 32
click at [733, 25] on button "×" at bounding box center [736, 27] width 7 height 11
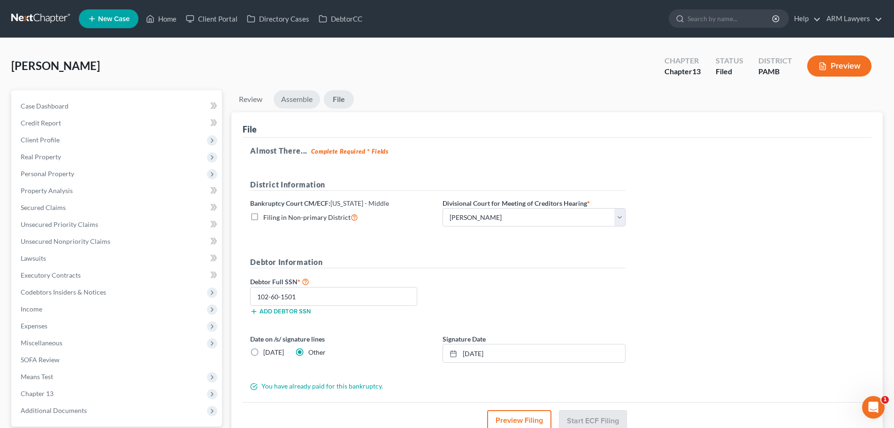
click at [308, 99] on link "Assemble" at bounding box center [297, 99] width 46 height 18
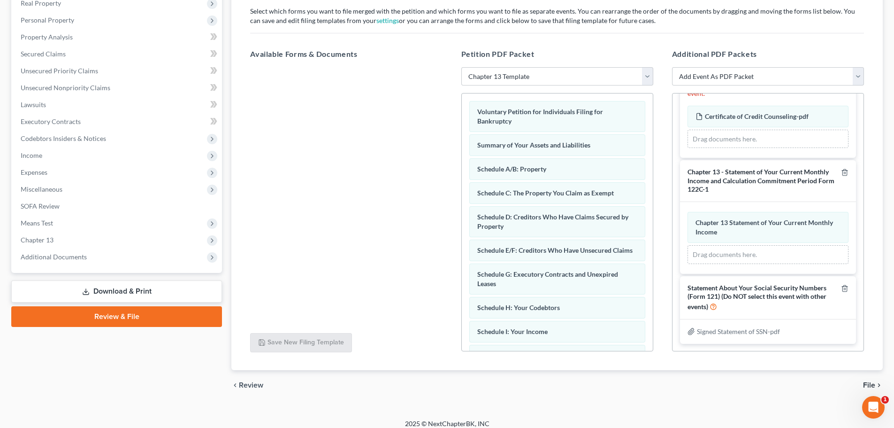
scroll to position [161, 0]
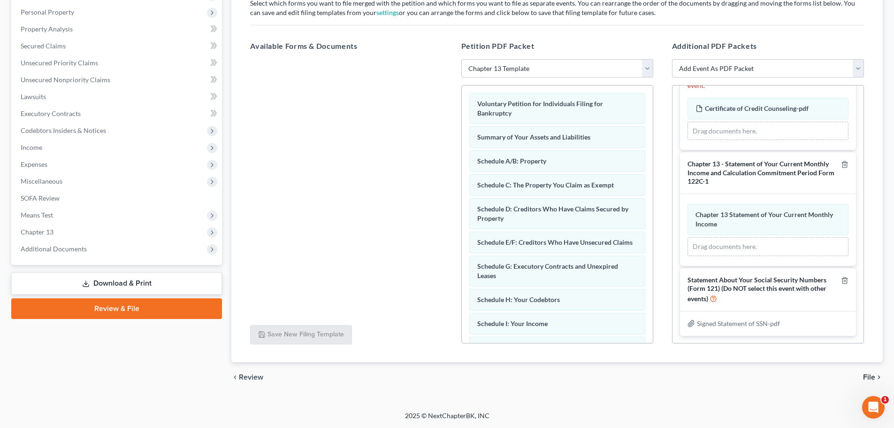
click at [870, 375] on span "File" at bounding box center [869, 377] width 12 height 8
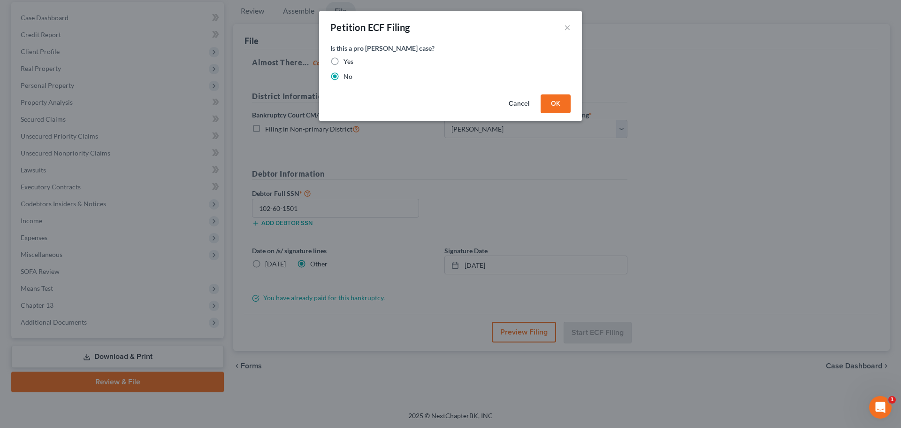
click at [567, 104] on button "OK" at bounding box center [556, 103] width 30 height 19
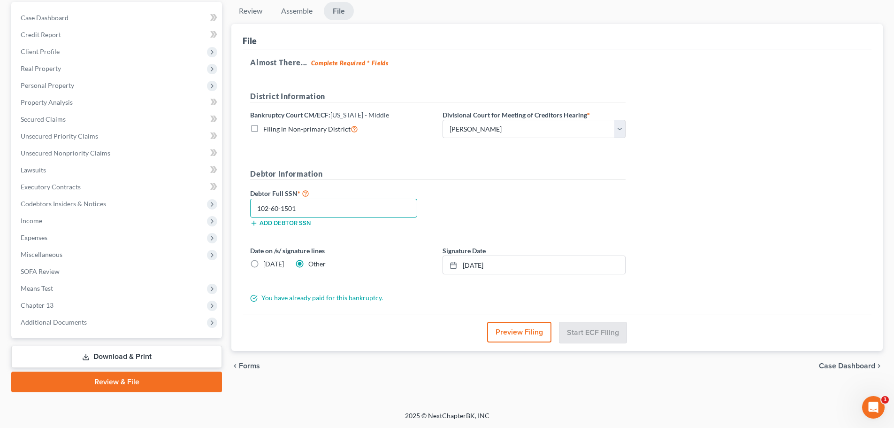
click at [358, 208] on input "102-60-1501" at bounding box center [333, 208] width 167 height 19
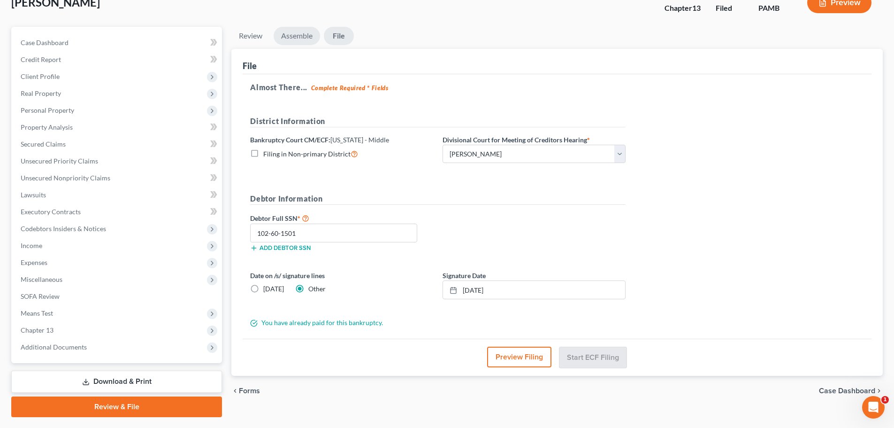
scroll to position [41, 0]
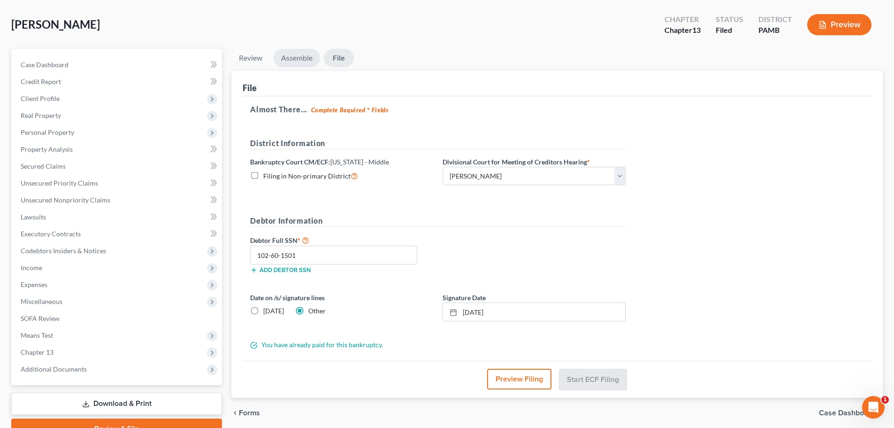
click at [299, 53] on link "Assemble" at bounding box center [297, 58] width 46 height 18
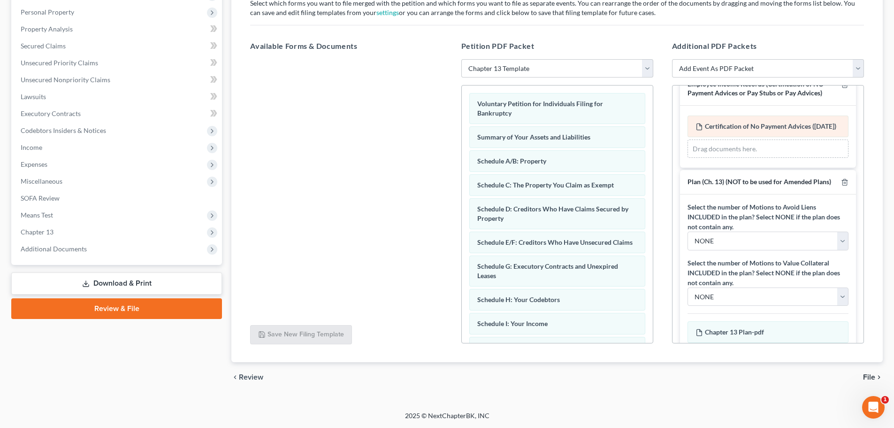
scroll to position [0, 0]
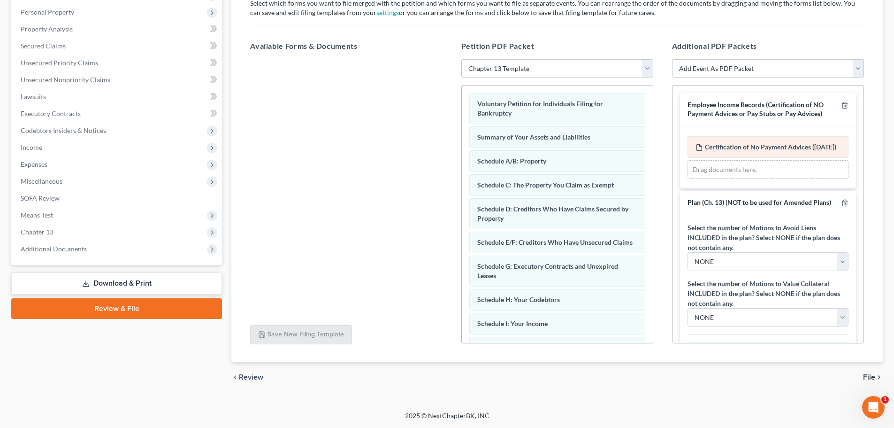
click at [726, 148] on div "Certification of No Payment Advices (09/09/2025) Amended Certification of No Pa…" at bounding box center [768, 157] width 161 height 43
click at [731, 143] on span "Certification of No Payment Advices ([DATE])" at bounding box center [770, 147] width 131 height 8
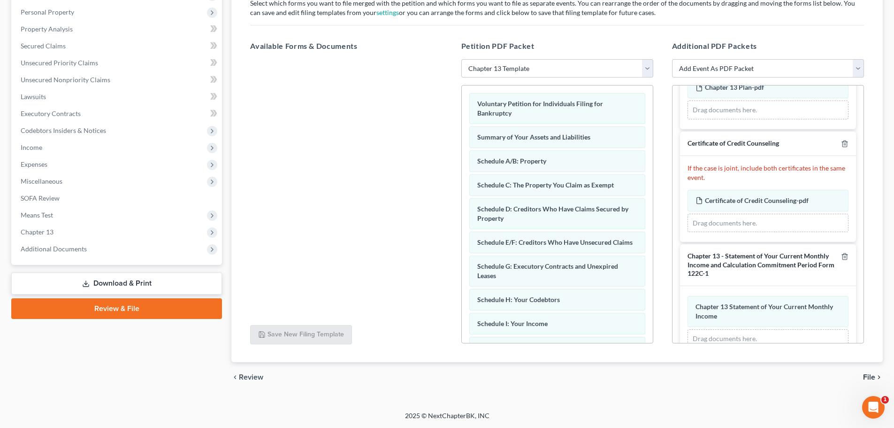
scroll to position [329, 0]
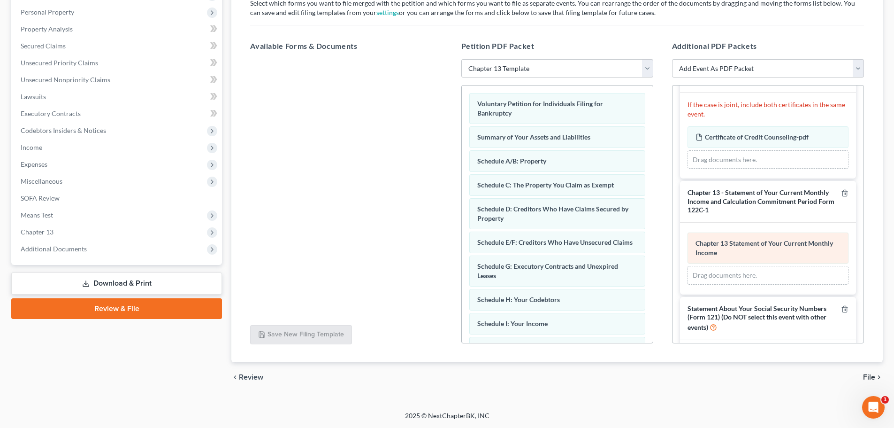
click at [752, 256] on span "Chapter 13 Statement of Your Current Monthly Income" at bounding box center [765, 247] width 138 height 17
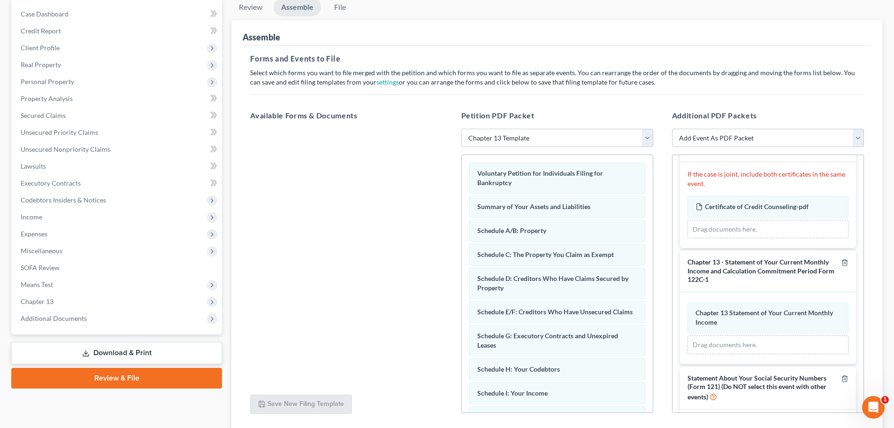
scroll to position [115, 0]
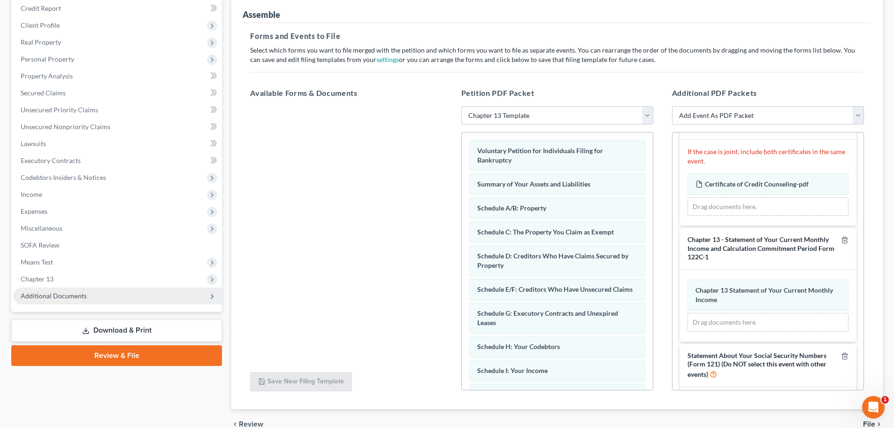
click at [83, 293] on span "Additional Documents" at bounding box center [54, 296] width 66 height 8
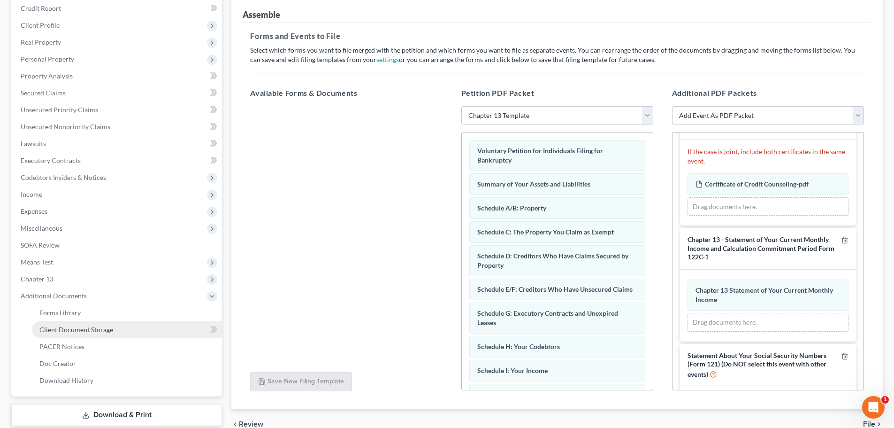
click at [72, 331] on span "Client Document Storage" at bounding box center [76, 329] width 74 height 8
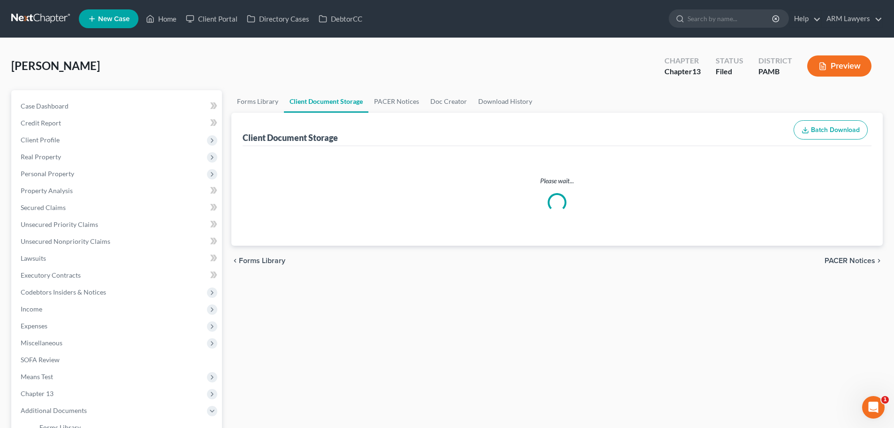
select select "6"
select select "9"
select select "0"
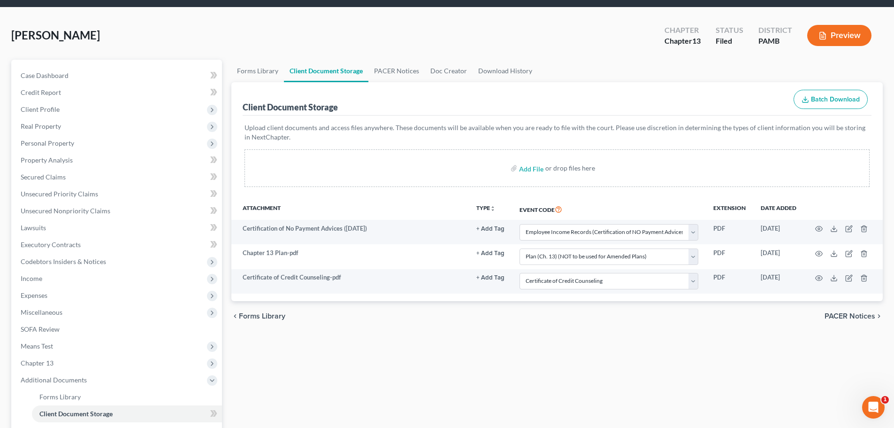
scroll to position [47, 0]
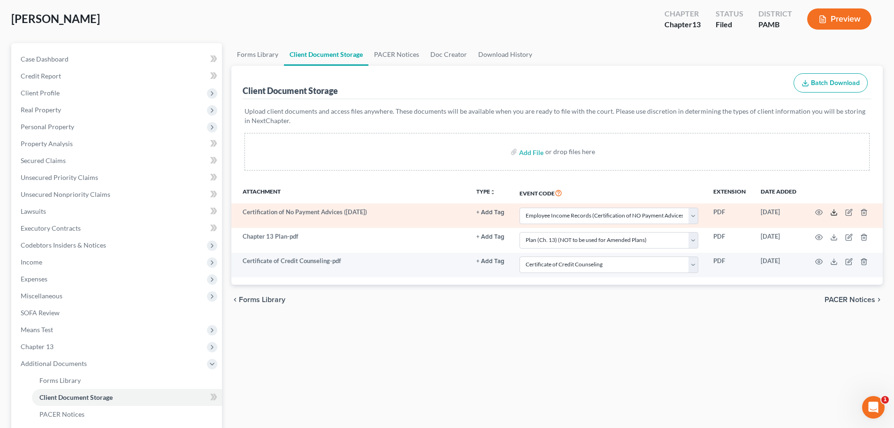
click at [835, 214] on icon at bounding box center [834, 212] width 8 height 8
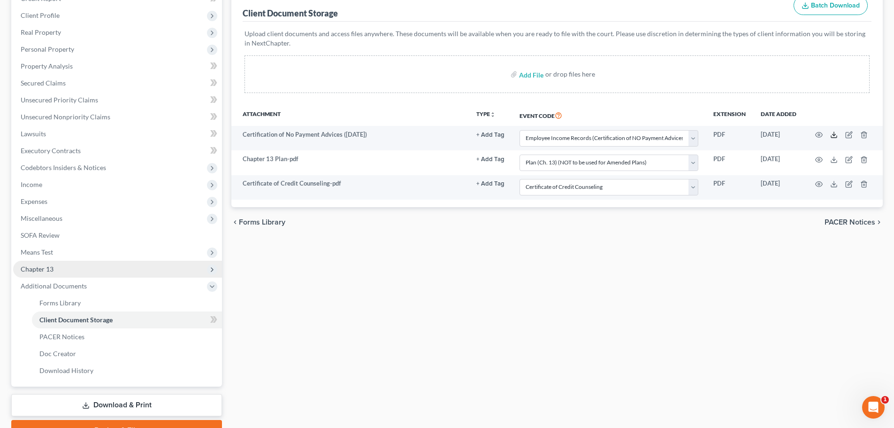
scroll to position [141, 0]
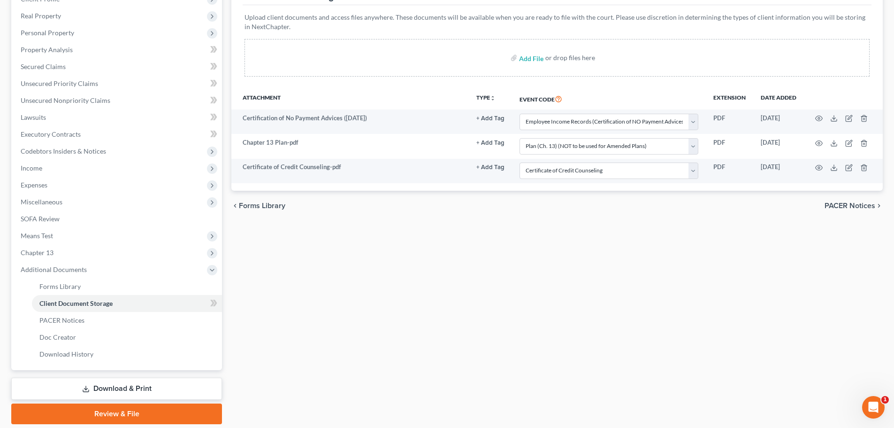
click at [128, 391] on link "Download & Print" at bounding box center [116, 388] width 211 height 22
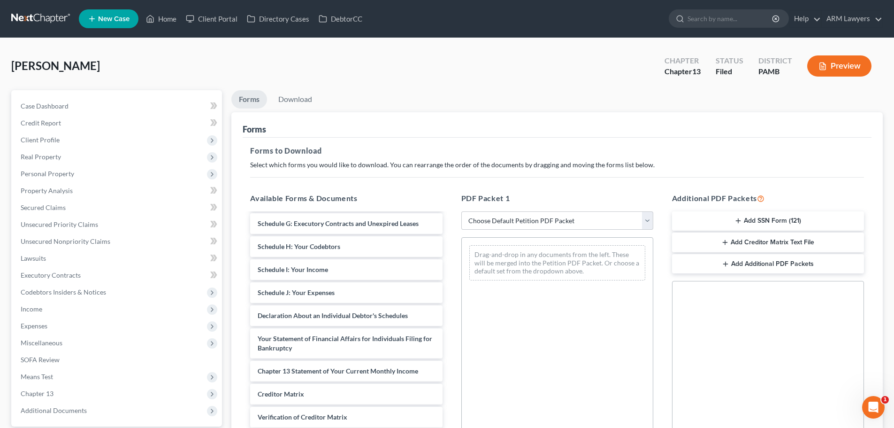
scroll to position [232, 0]
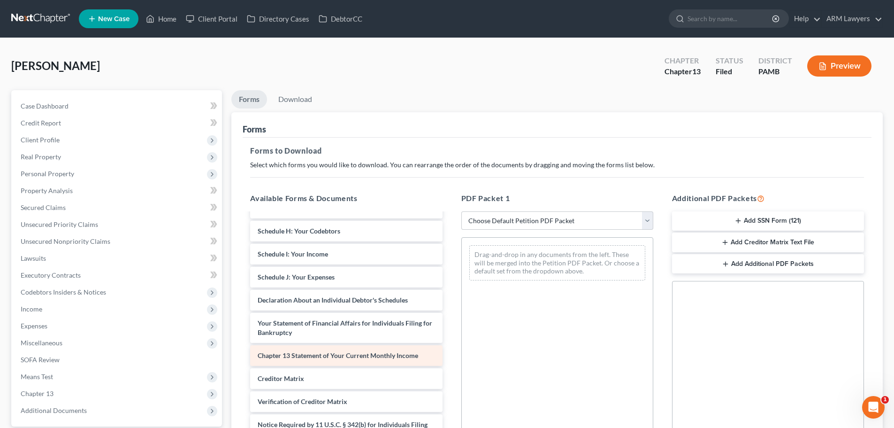
click at [305, 358] on div "Certificate of Credit Counseling-pdf Chapter 13 Plan-pdf Certification of No Pa…" at bounding box center [346, 224] width 207 height 486
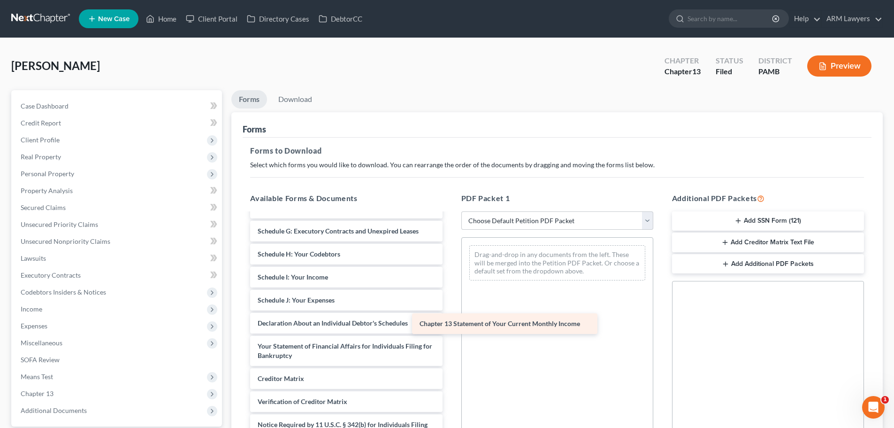
scroll to position [209, 0]
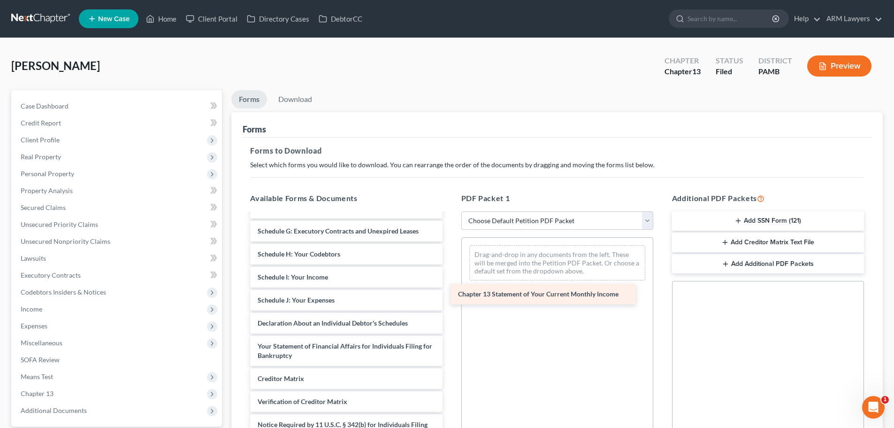
drag, startPoint x: 337, startPoint y: 355, endPoint x: 544, endPoint y: 263, distance: 226.5
click at [450, 265] on div "Chapter 13 Statement of Your Current Monthly Income Certificate of Credit Couns…" at bounding box center [346, 235] width 207 height 463
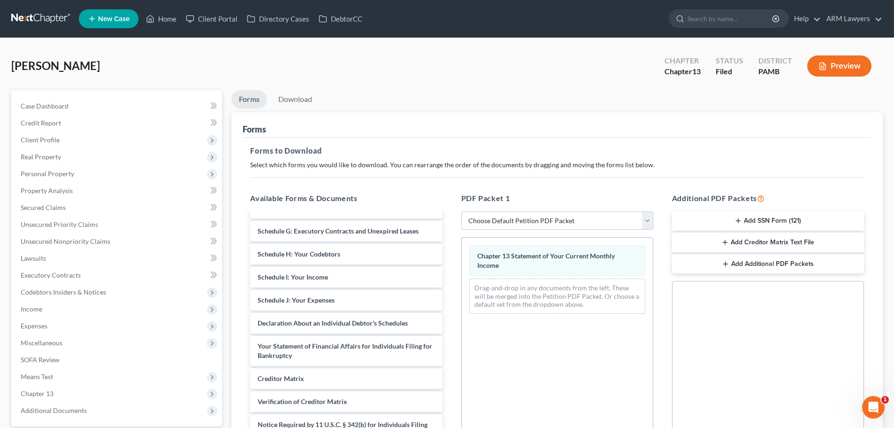
click at [532, 368] on div "Chapter 13 Statement of Your Current Monthly Income Drag-and-drop in any docume…" at bounding box center [557, 366] width 192 height 258
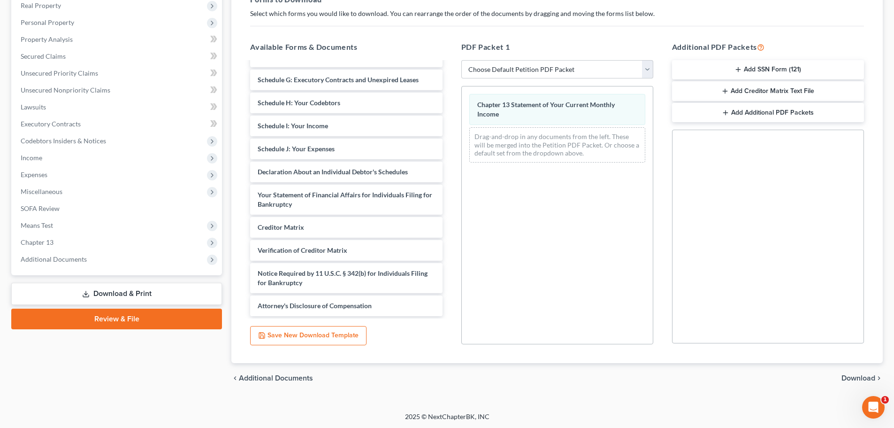
scroll to position [152, 0]
click at [857, 378] on span "Download" at bounding box center [859, 377] width 34 height 8
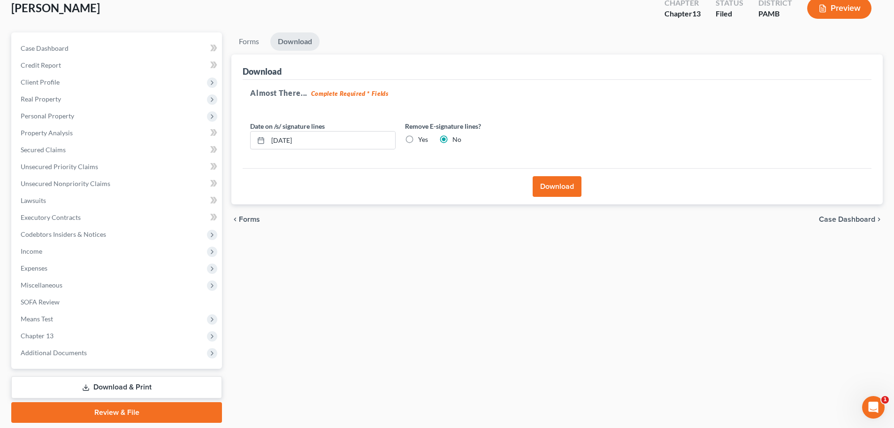
scroll to position [41, 0]
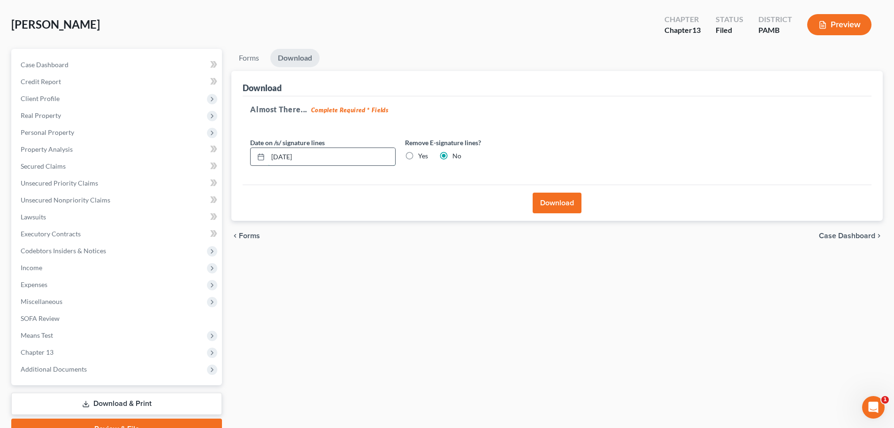
click at [286, 155] on input "09/09/2025" at bounding box center [331, 157] width 127 height 18
type input "09/08/2025"
click at [543, 203] on button "Download" at bounding box center [557, 202] width 49 height 21
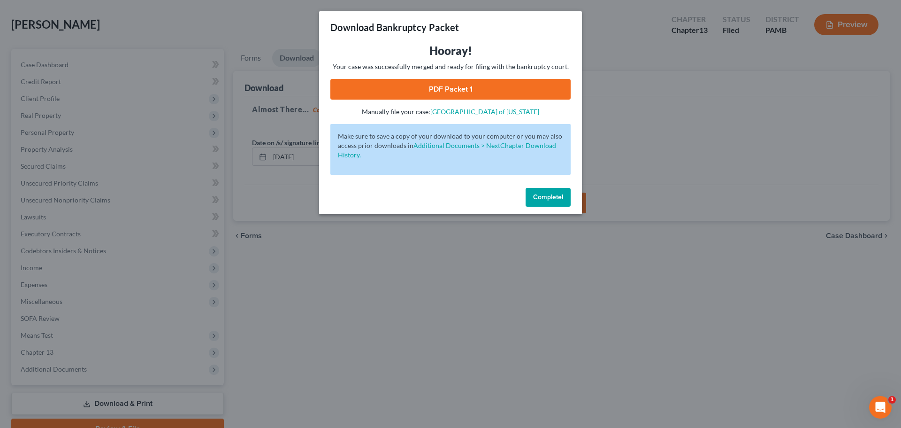
click at [433, 88] on link "PDF Packet 1" at bounding box center [450, 89] width 240 height 21
click at [548, 276] on div "Download Bankruptcy Packet Hooray! Your case was successfully merged and ready …" at bounding box center [450, 214] width 901 height 428
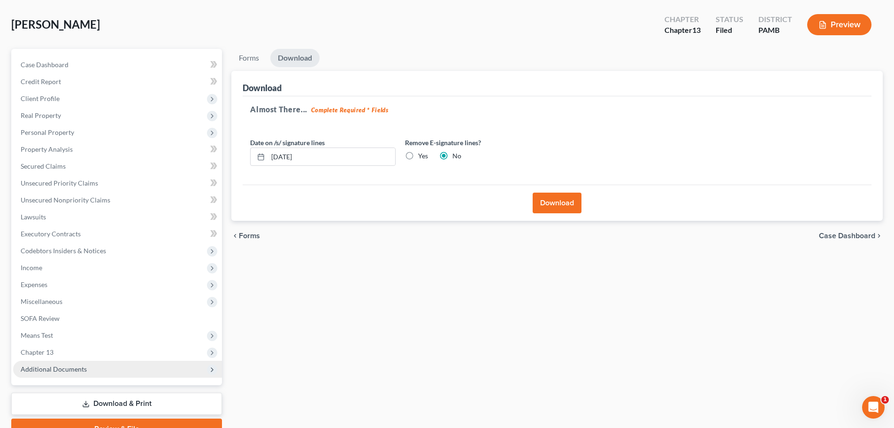
click at [52, 365] on span "Additional Documents" at bounding box center [54, 369] width 66 height 8
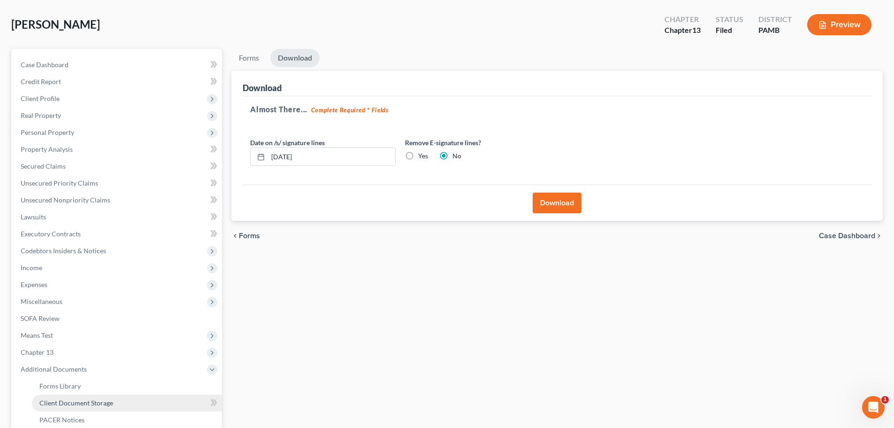
click at [60, 399] on span "Client Document Storage" at bounding box center [76, 403] width 74 height 8
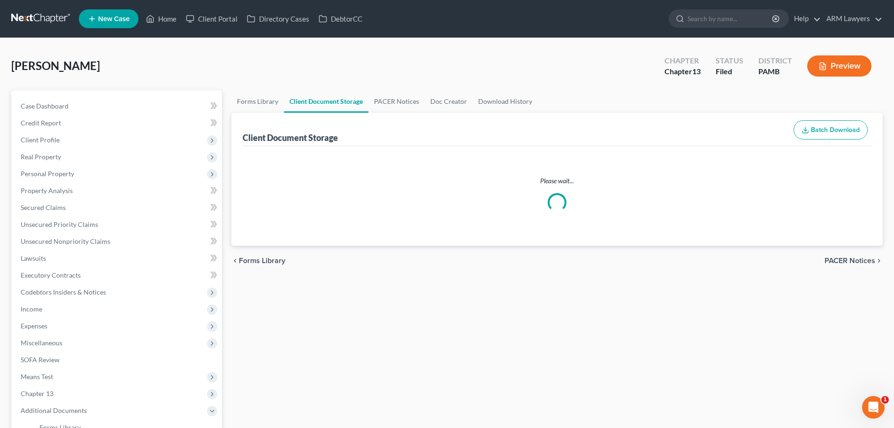
select select "6"
select select "9"
select select "0"
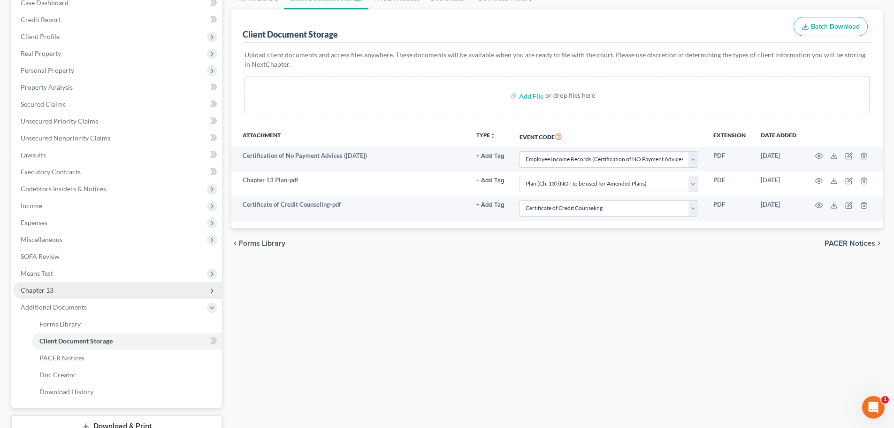
scroll to position [141, 0]
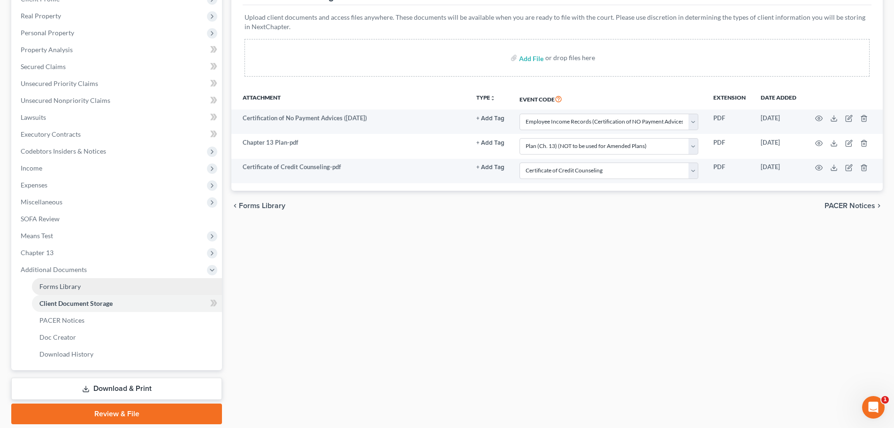
click at [62, 284] on span "Forms Library" at bounding box center [59, 286] width 41 height 8
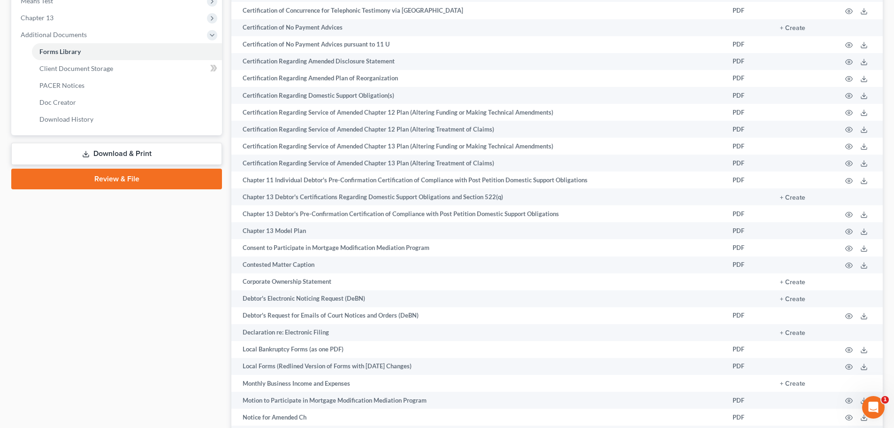
click at [112, 156] on link "Download & Print" at bounding box center [116, 154] width 211 height 22
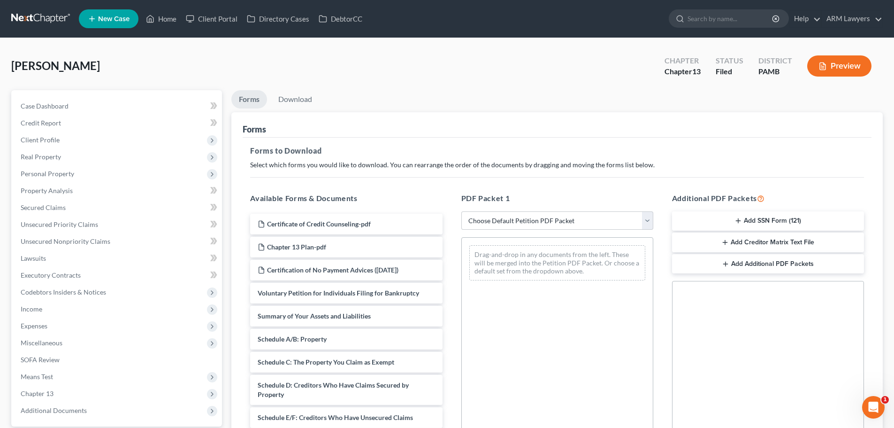
click at [738, 218] on icon "button" at bounding box center [739, 221] width 8 height 8
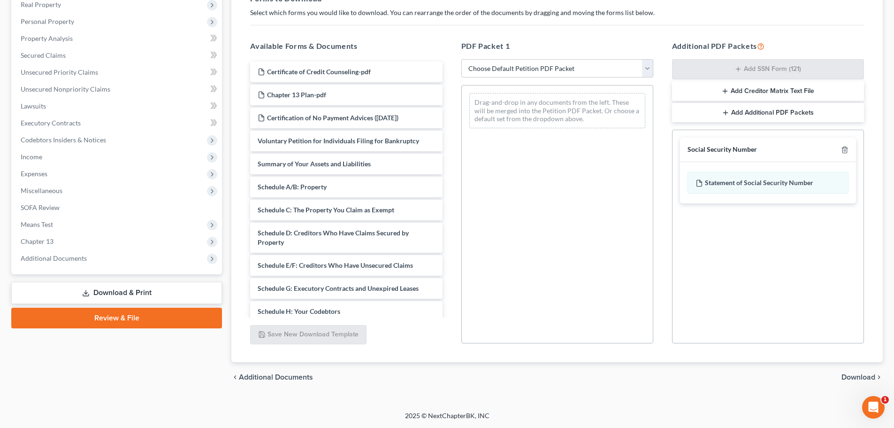
click at [852, 376] on span "Download" at bounding box center [859, 377] width 34 height 8
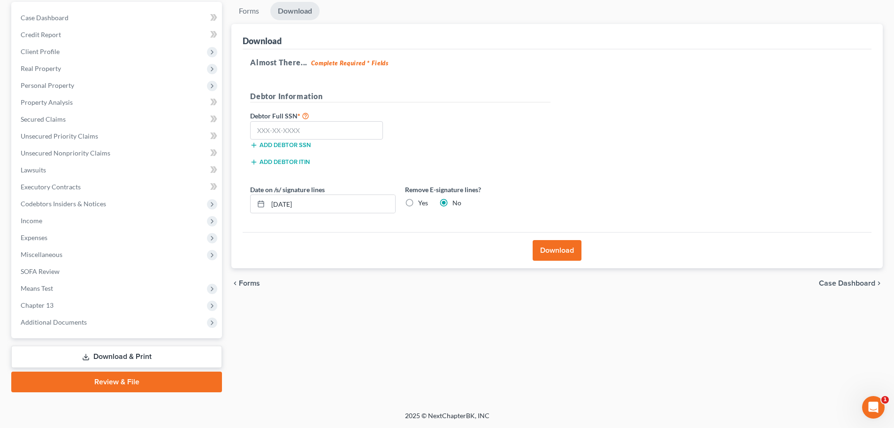
scroll to position [88, 0]
click at [287, 207] on input "09/09/2025" at bounding box center [331, 204] width 127 height 18
type input "09/08/2025"
click at [549, 247] on button "Download" at bounding box center [557, 250] width 49 height 21
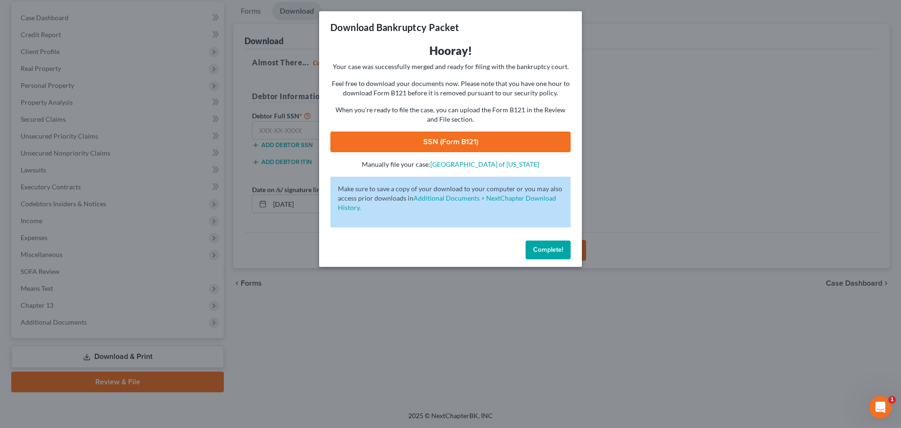
click at [444, 139] on link "SSN (Form B121)" at bounding box center [450, 141] width 240 height 21
click at [545, 316] on div "Download Bankruptcy Packet Hooray! Your case was successfully merged and ready …" at bounding box center [450, 214] width 901 height 428
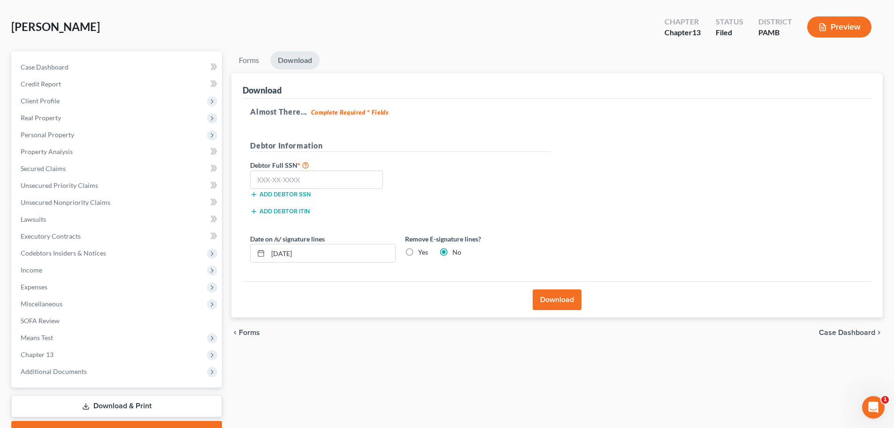
scroll to position [0, 0]
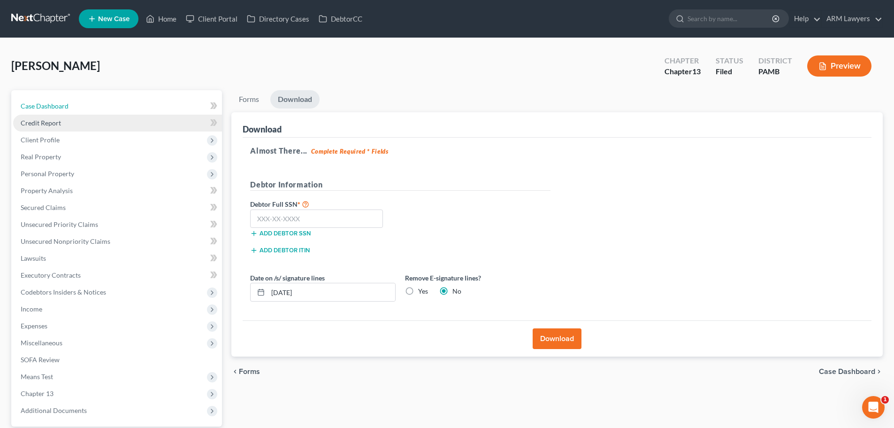
drag, startPoint x: 60, startPoint y: 105, endPoint x: 91, endPoint y: 130, distance: 40.0
click at [61, 106] on span "Case Dashboard" at bounding box center [45, 106] width 48 height 8
select select "1"
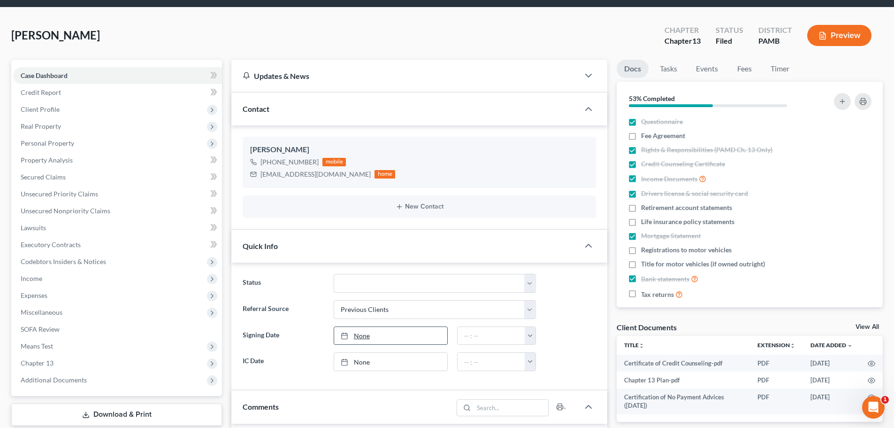
scroll to position [47, 0]
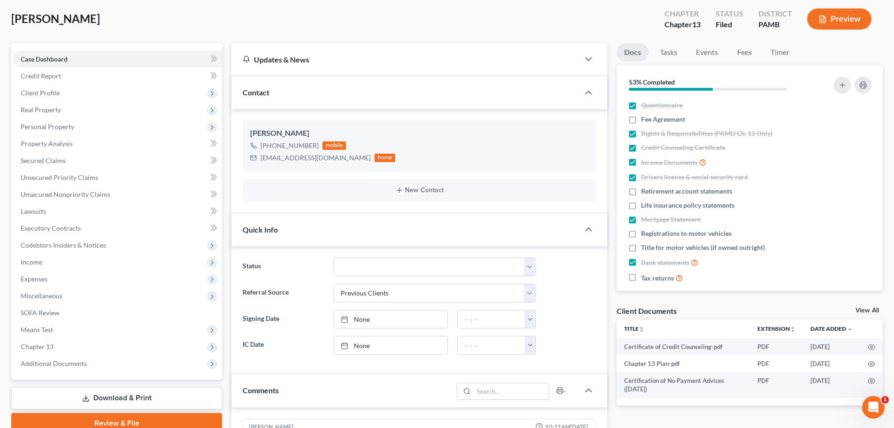
drag, startPoint x: 48, startPoint y: 10, endPoint x: 47, endPoint y: 24, distance: 14.2
click at [48, 13] on div "McKay, Sheron Upgraded Chapter Chapter 13 Status Filed District PAMB Preview" at bounding box center [447, 22] width 872 height 41
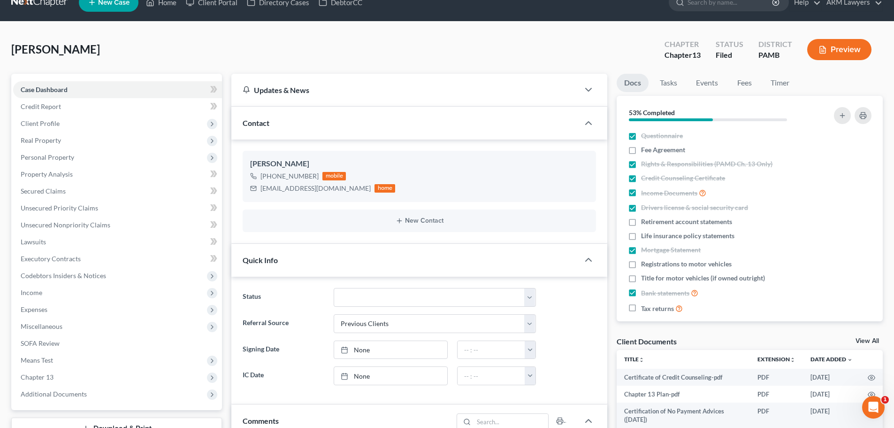
scroll to position [0, 0]
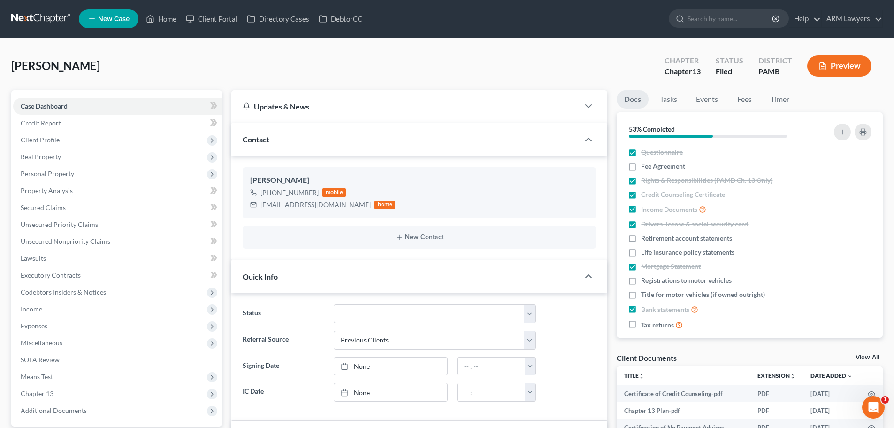
click at [51, 18] on link at bounding box center [41, 18] width 60 height 17
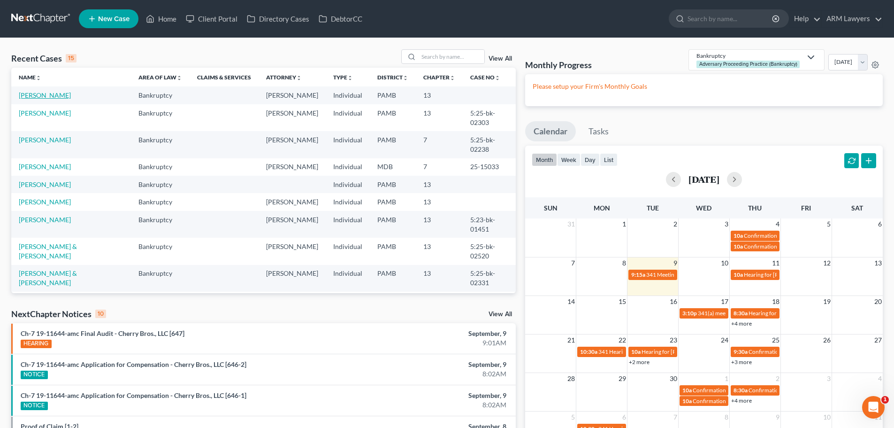
click at [59, 96] on link "[PERSON_NAME]" at bounding box center [45, 95] width 52 height 8
select select "1"
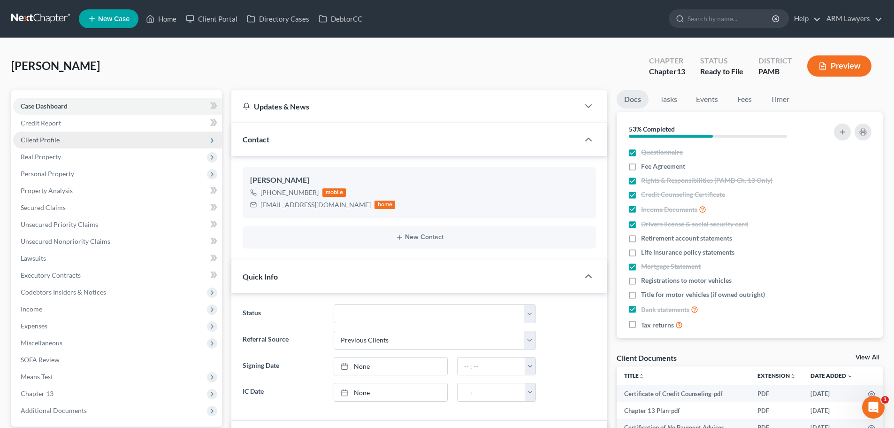
click at [46, 138] on span "Client Profile" at bounding box center [40, 140] width 39 height 8
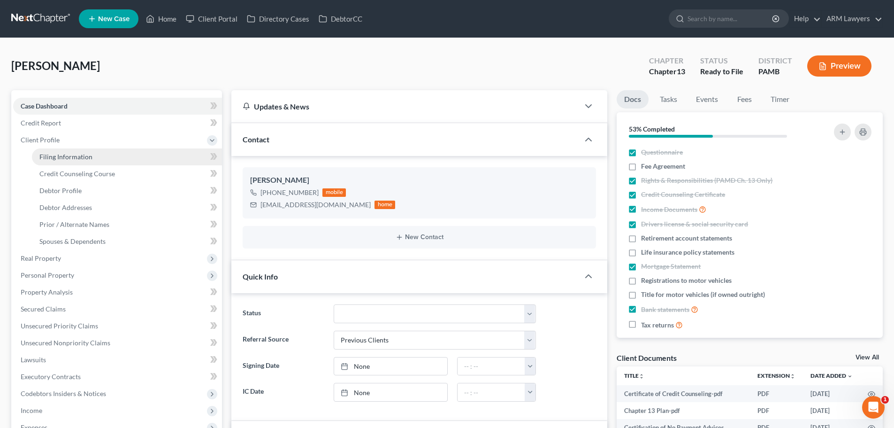
click at [77, 157] on span "Filing Information" at bounding box center [65, 157] width 53 height 8
select select "1"
select select "0"
select select "3"
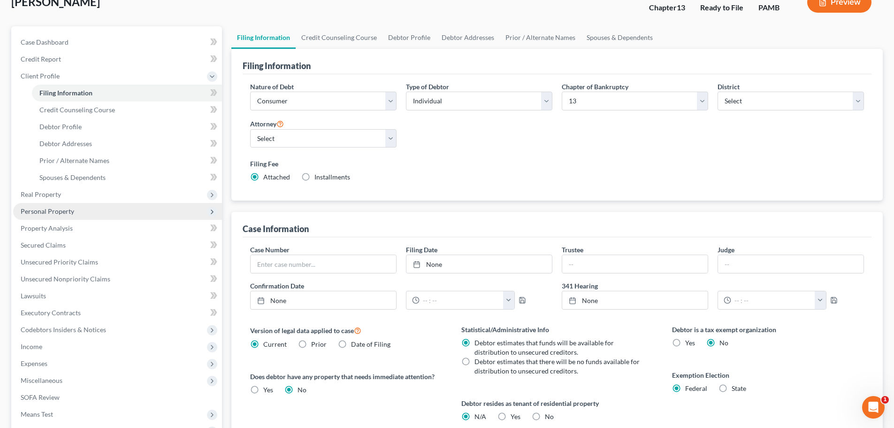
scroll to position [94, 0]
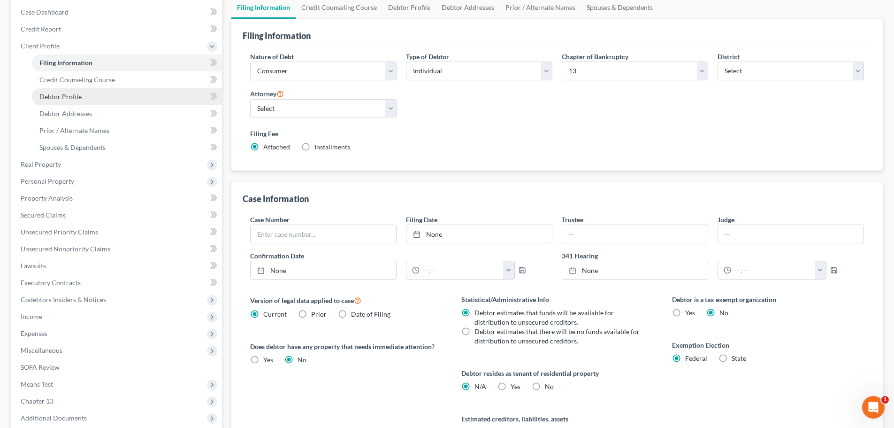
click at [66, 95] on span "Debtor Profile" at bounding box center [60, 96] width 42 height 8
select select "2"
select select "0"
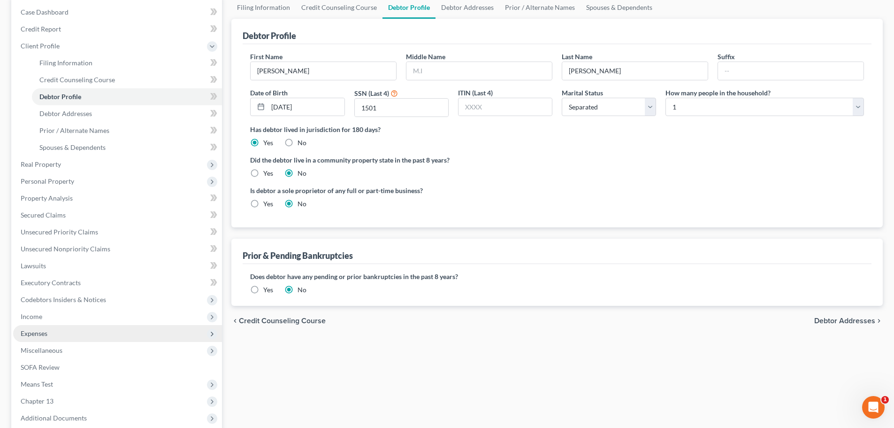
scroll to position [141, 0]
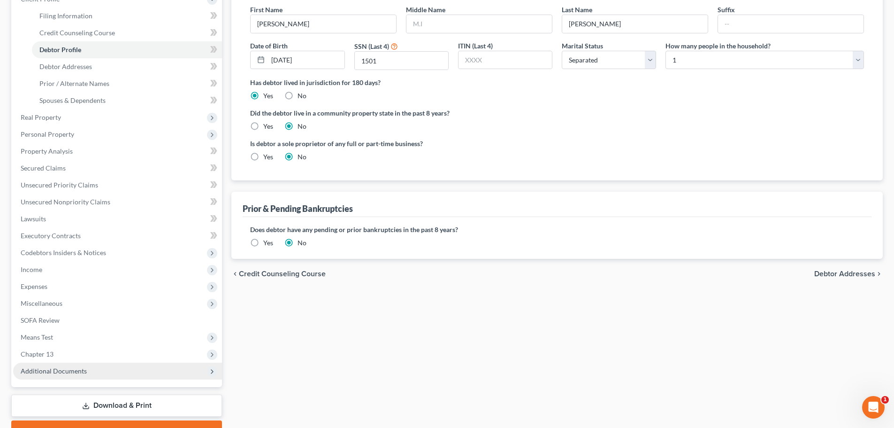
click at [95, 369] on span "Additional Documents" at bounding box center [117, 370] width 209 height 17
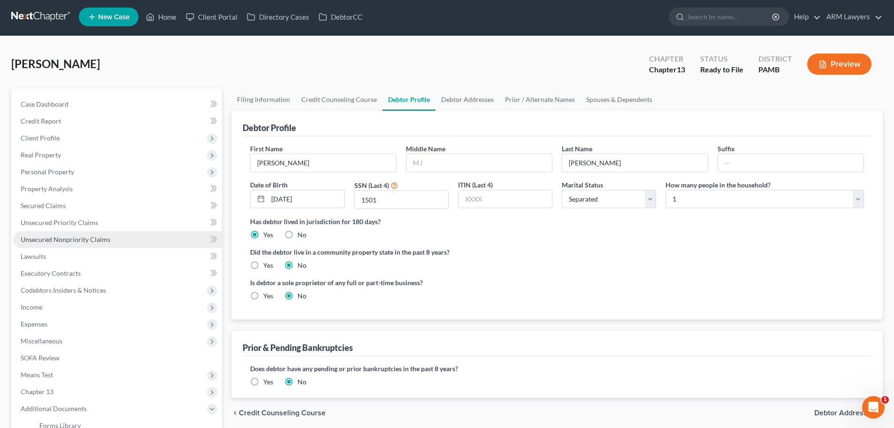
scroll to position [0, 0]
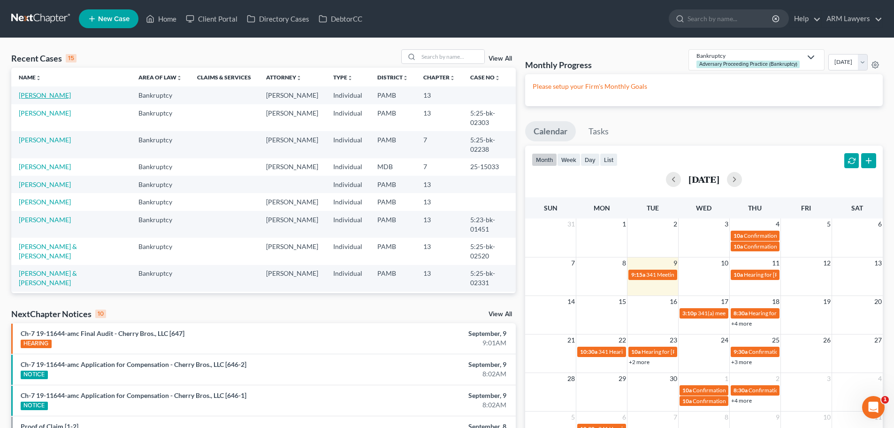
click at [50, 92] on link "[PERSON_NAME]" at bounding box center [45, 95] width 52 height 8
select select "1"
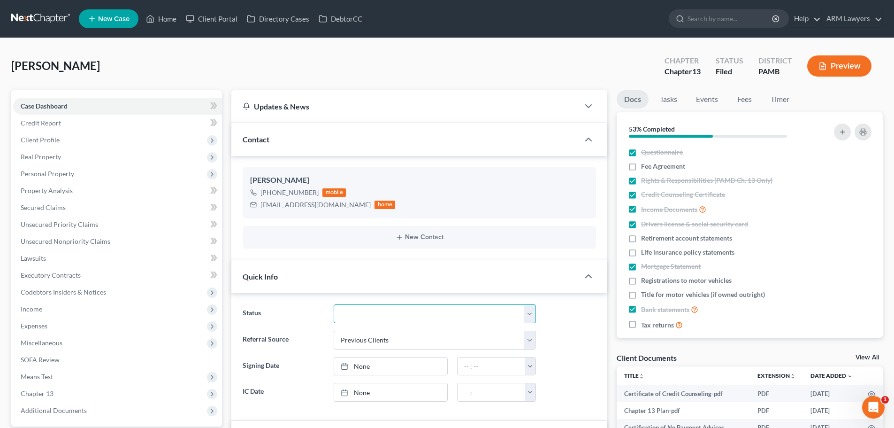
click at [369, 320] on select "Answer Due Awaiting Confirmation Awaiting Discharge Confirmed Could Not Contact…" at bounding box center [435, 313] width 202 height 19
select select "1"
click at [334, 304] on select "Answer Due Awaiting Confirmation Awaiting Discharge Confirmed Could Not Contact…" at bounding box center [435, 313] width 202 height 19
click at [676, 104] on link "Tasks" at bounding box center [668, 99] width 32 height 18
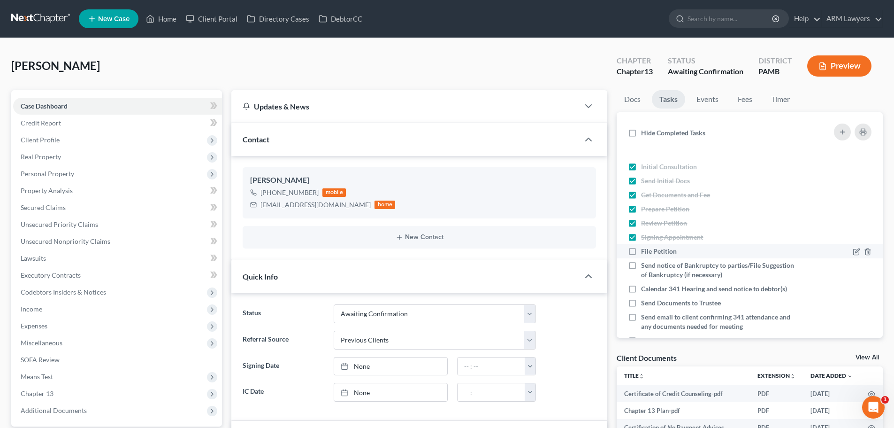
click at [645, 250] on span "File Petition" at bounding box center [659, 251] width 36 height 8
click at [645, 250] on input "File Petition" at bounding box center [648, 249] width 6 height 6
checkbox input "true"
click at [17, 17] on link at bounding box center [41, 18] width 60 height 17
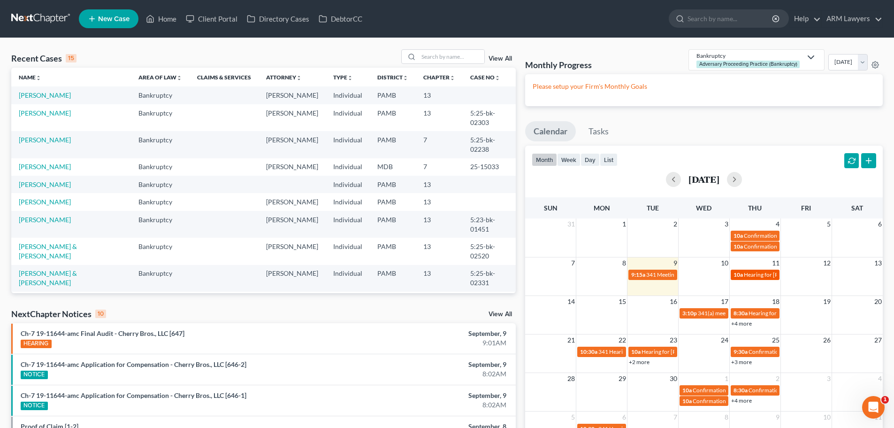
click at [743, 274] on span "10a" at bounding box center [738, 274] width 9 height 7
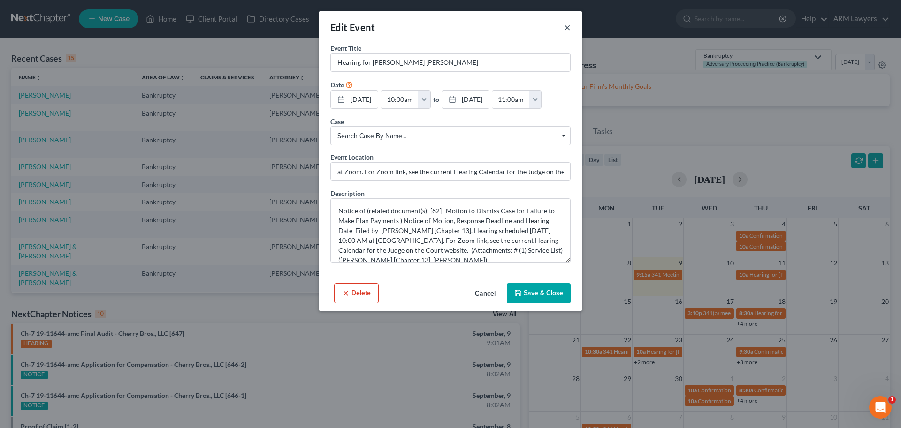
click at [569, 26] on button "×" at bounding box center [567, 27] width 7 height 11
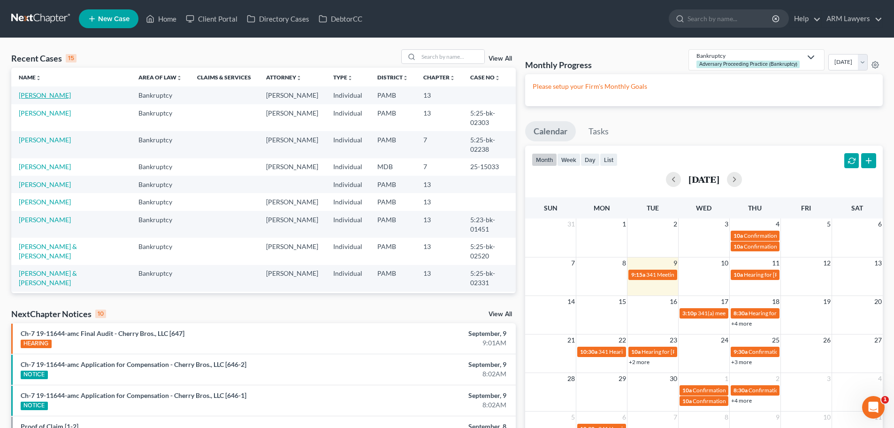
click at [52, 98] on link "[PERSON_NAME]" at bounding box center [45, 95] width 52 height 8
select select "1"
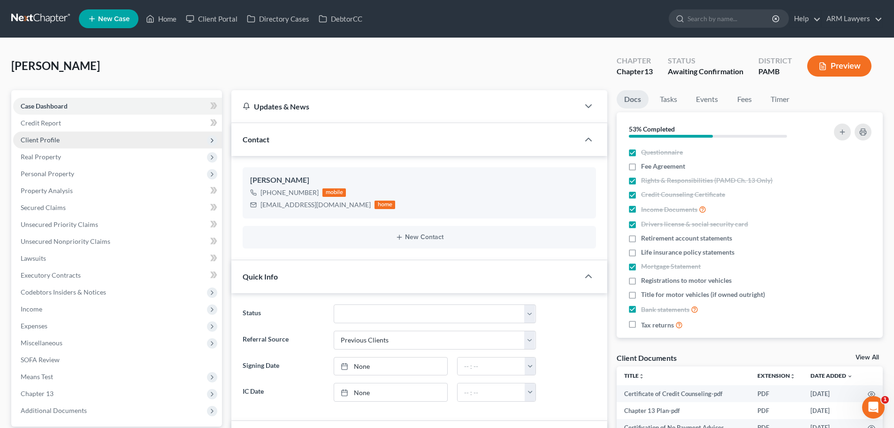
click at [108, 144] on span "Client Profile" at bounding box center [117, 139] width 209 height 17
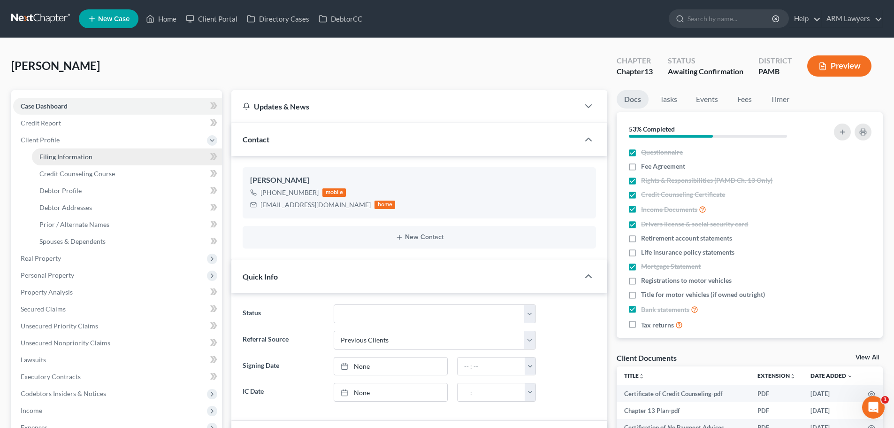
click at [115, 160] on link "Filing Information" at bounding box center [127, 156] width 190 height 17
select select "1"
select select "0"
select select "3"
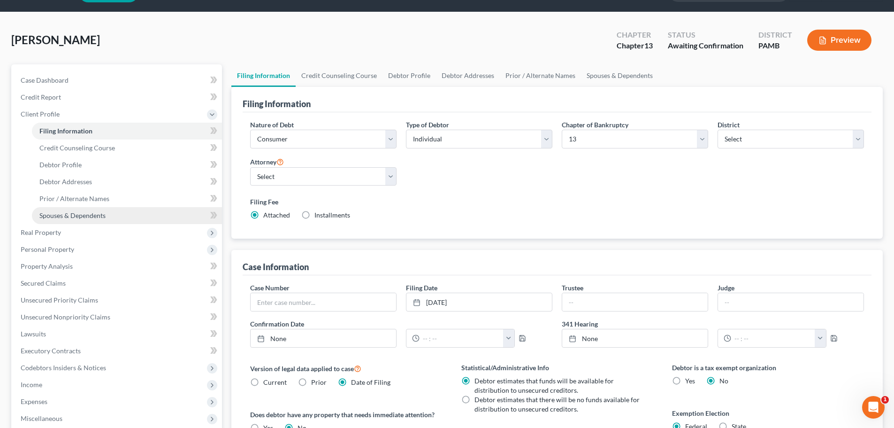
scroll to position [47, 0]
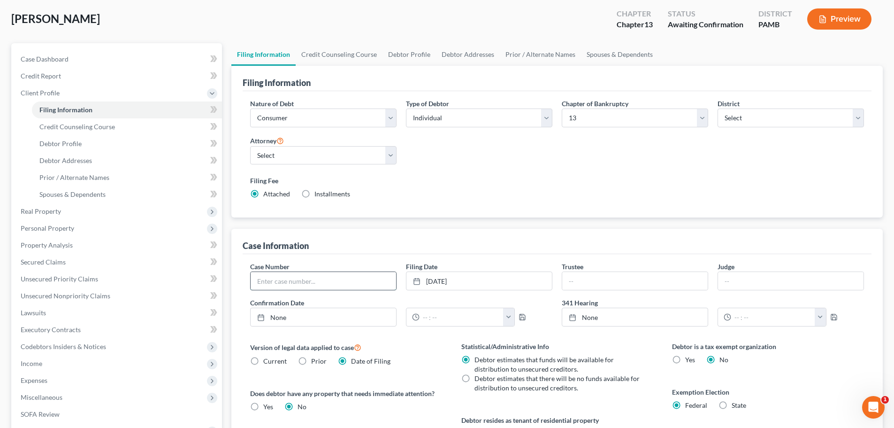
click at [299, 282] on input "text" at bounding box center [324, 281] width 146 height 18
click at [344, 280] on input "text" at bounding box center [324, 281] width 146 height 18
type input "5:25-bk-02536"
click at [832, 317] on icon "button" at bounding box center [834, 317] width 8 height 8
click at [375, 248] on div "Case Information" at bounding box center [557, 241] width 629 height 25
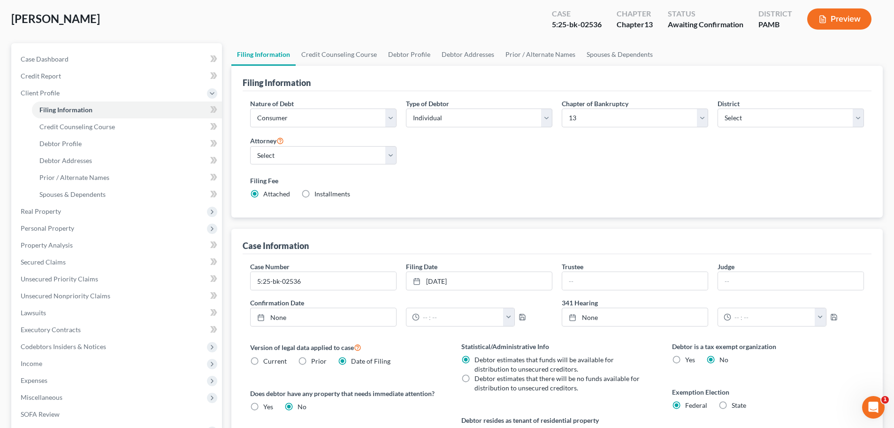
click at [350, 252] on div "Case Information" at bounding box center [557, 241] width 629 height 25
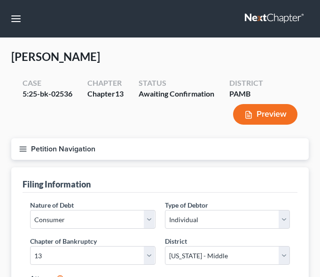
select select "1"
select select "0"
select select "3"
select select "68"
select select "0"
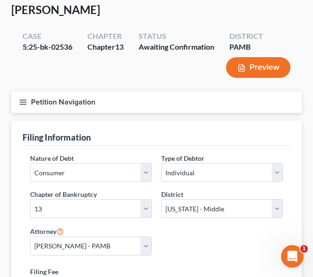
click at [35, 75] on div "Case 5:25-bk-02536 Chapter Chapter 13 Status Awaiting Confirmation District PAM…" at bounding box center [158, 56] width 286 height 54
